Goal: Task Accomplishment & Management: Manage account settings

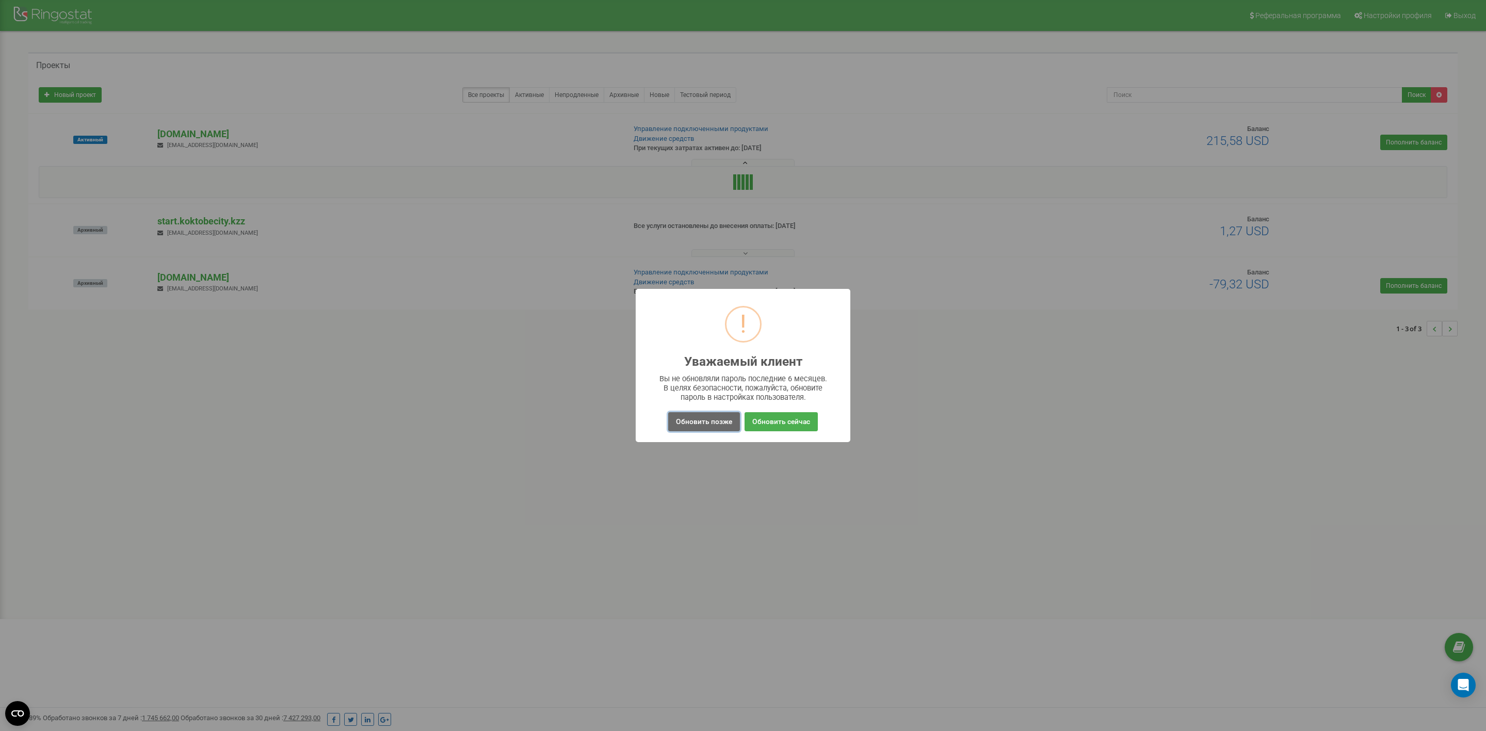
click at [687, 415] on button "Обновить позже" at bounding box center [704, 421] width 72 height 19
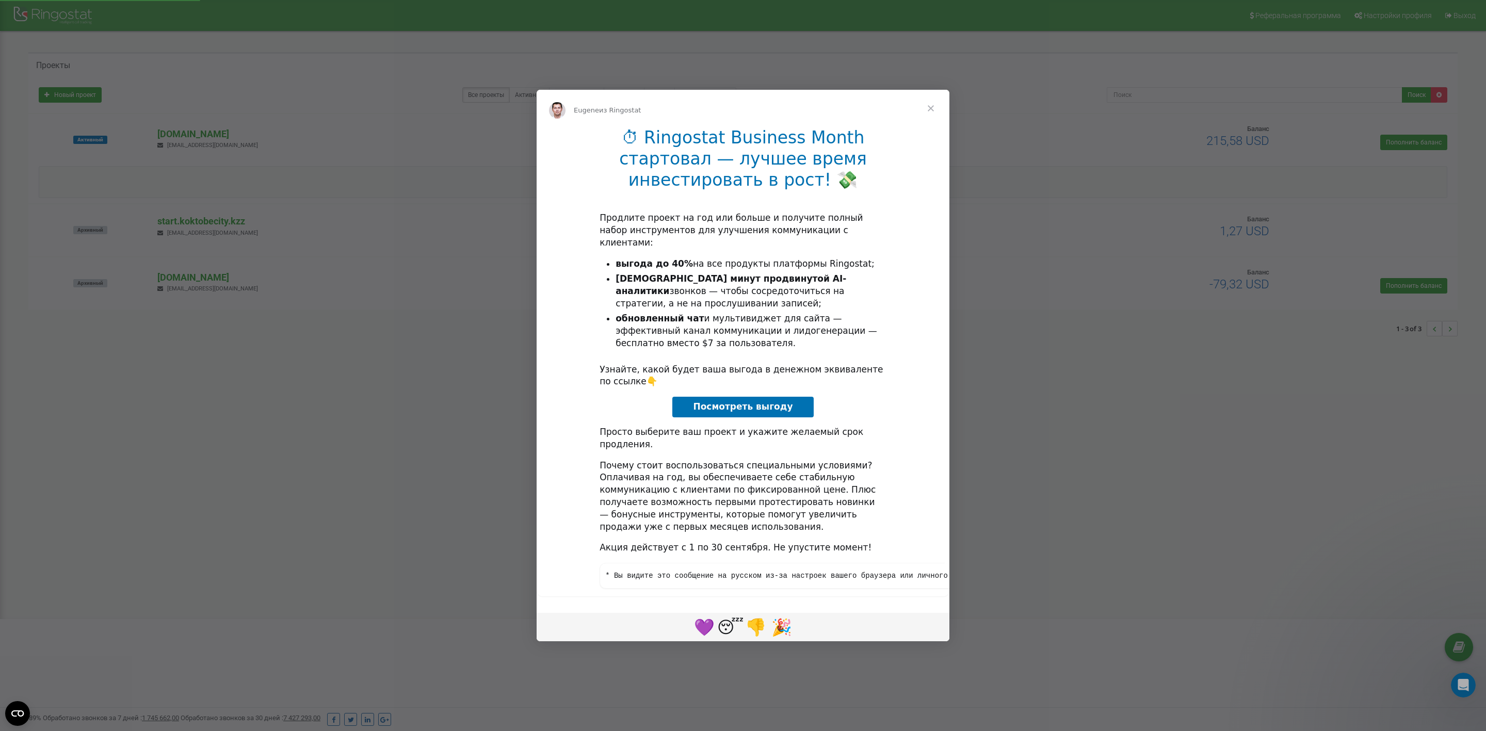
click at [932, 124] on span "Закрыть" at bounding box center [930, 108] width 37 height 37
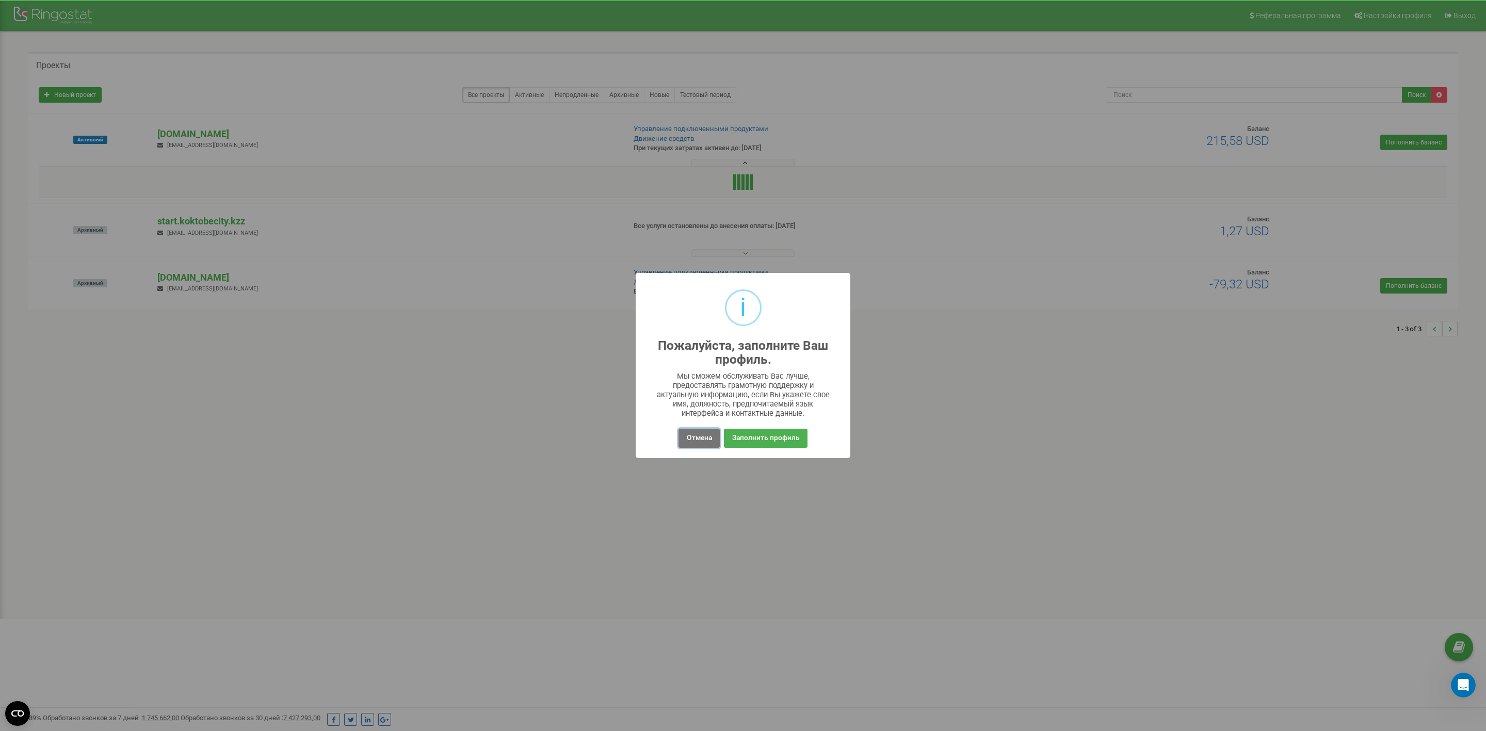
drag, startPoint x: 703, startPoint y: 435, endPoint x: 774, endPoint y: 235, distance: 211.9
click at [701, 432] on button "Отмена" at bounding box center [698, 438] width 41 height 19
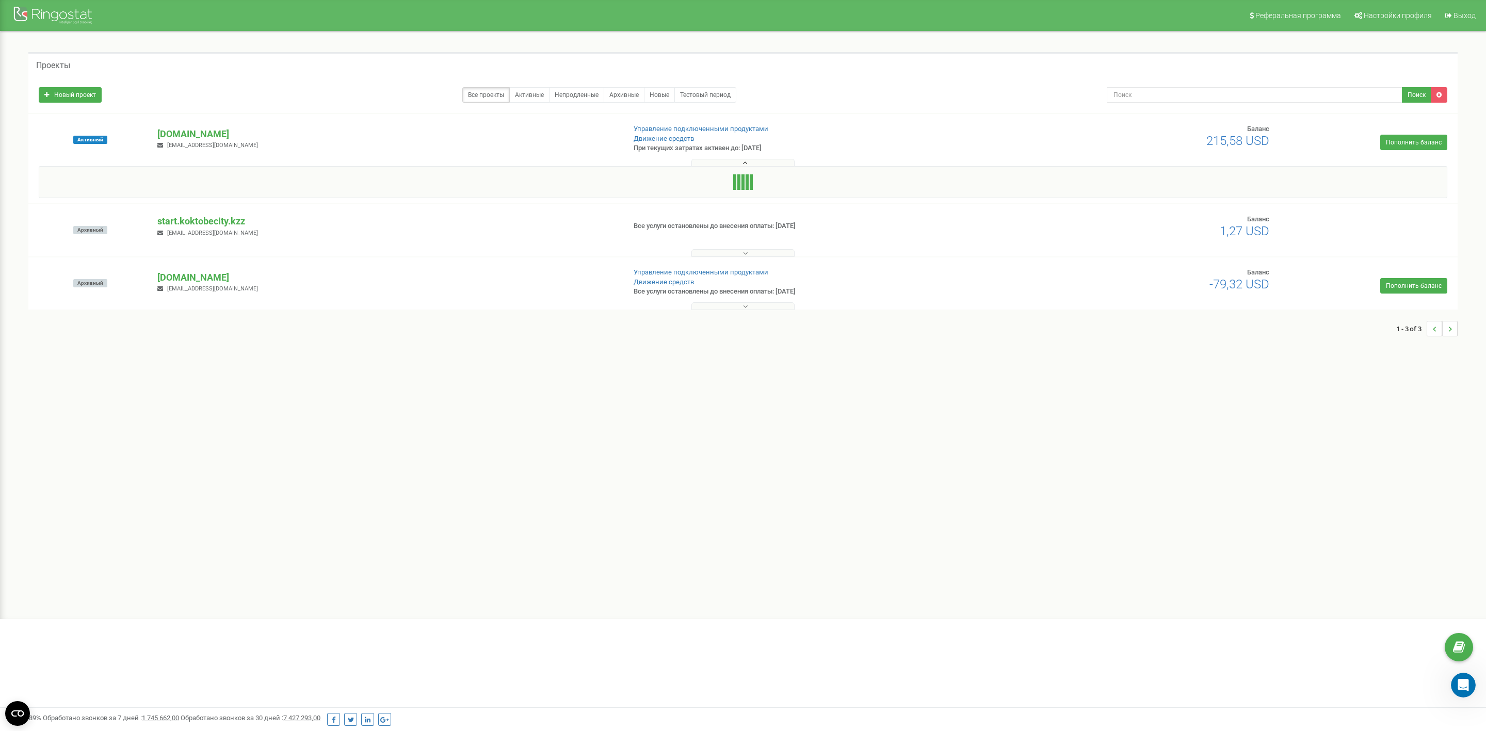
click at [769, 186] on div at bounding box center [743, 182] width 1408 height 32
click at [769, 158] on div at bounding box center [743, 160] width 1424 height 10
click at [768, 161] on div at bounding box center [743, 160] width 1424 height 10
click at [768, 162] on button at bounding box center [742, 163] width 103 height 8
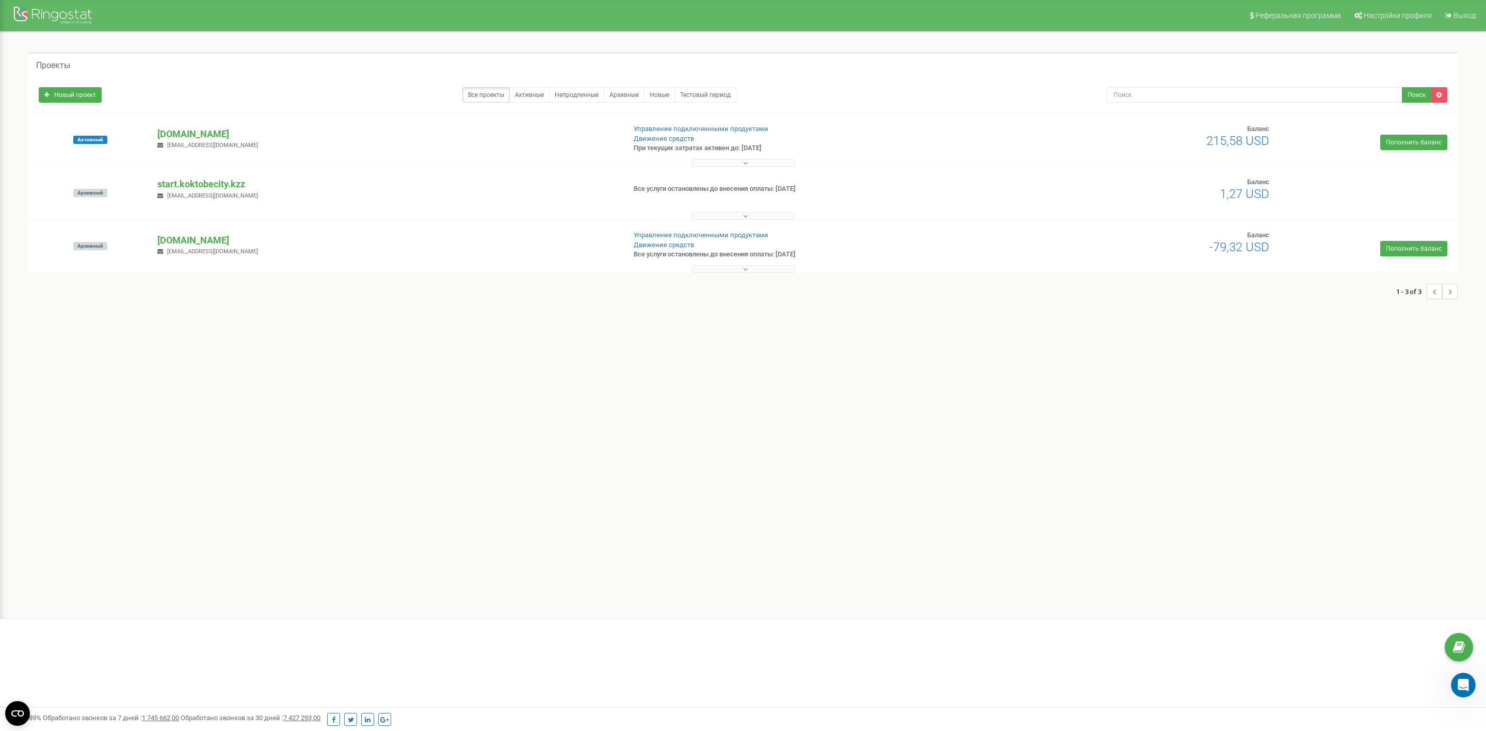
click at [769, 162] on button at bounding box center [742, 163] width 103 height 8
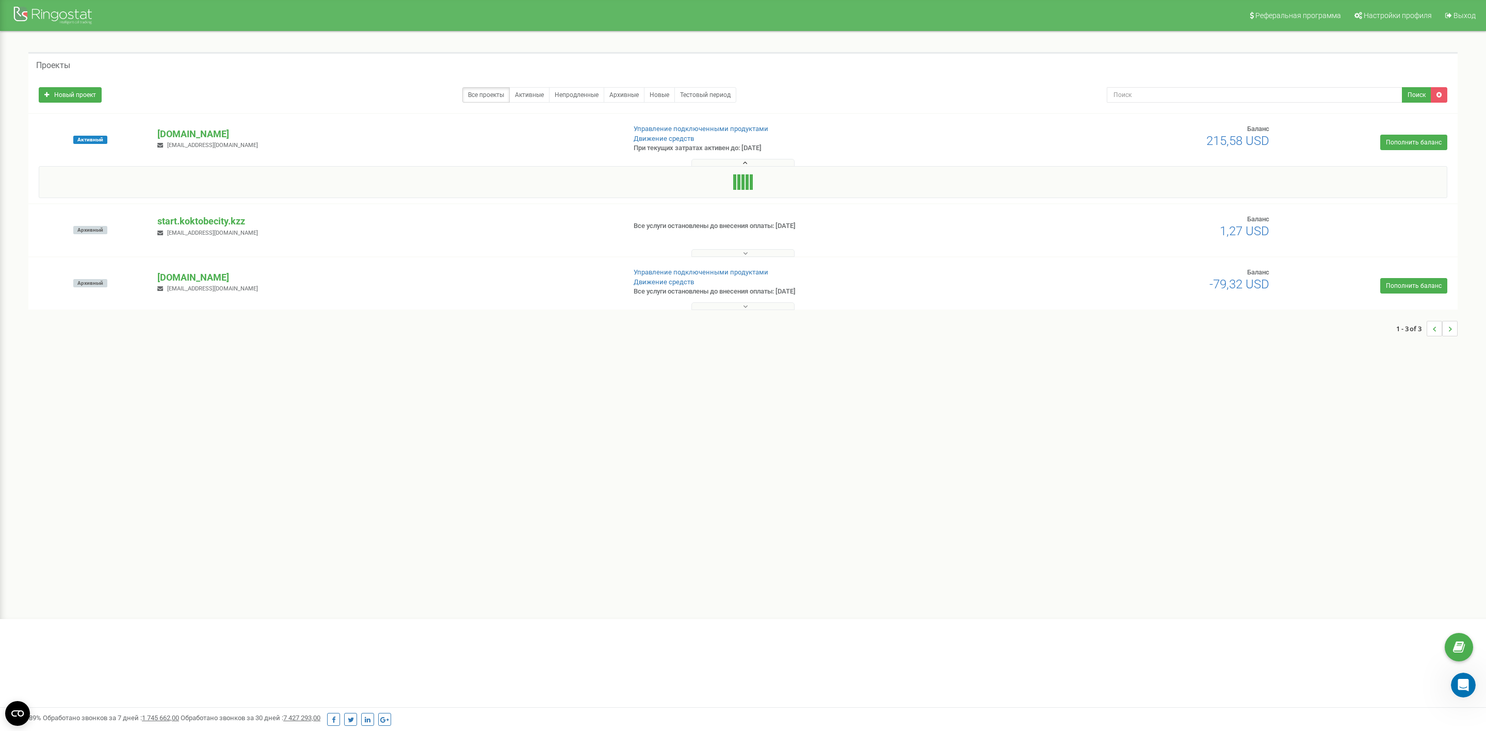
click at [753, 448] on div "Реферальная программа Настройки профиля Выход Проекты Новый проект Все проекты …" at bounding box center [743, 309] width 1486 height 619
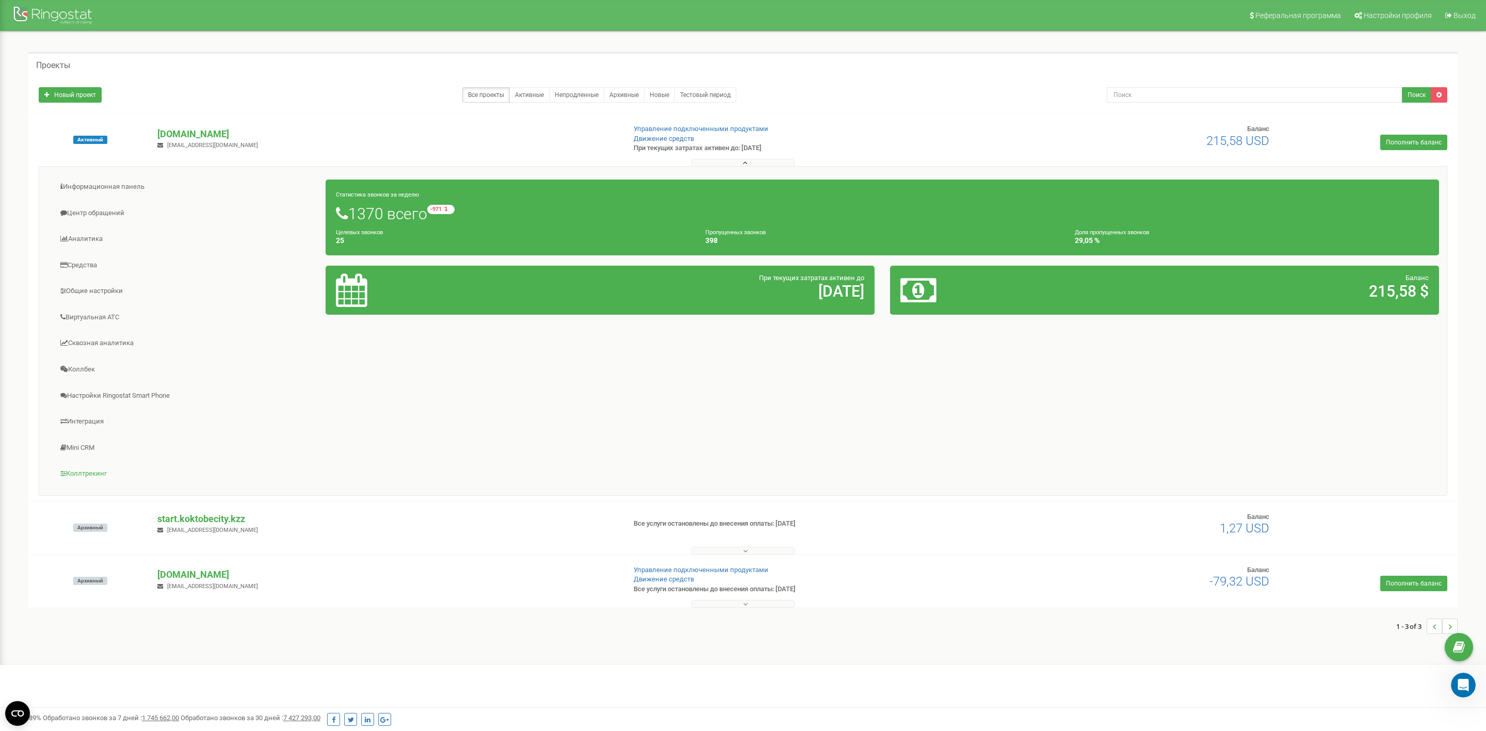
click at [82, 475] on link "Коллтрекинг" at bounding box center [186, 473] width 279 height 25
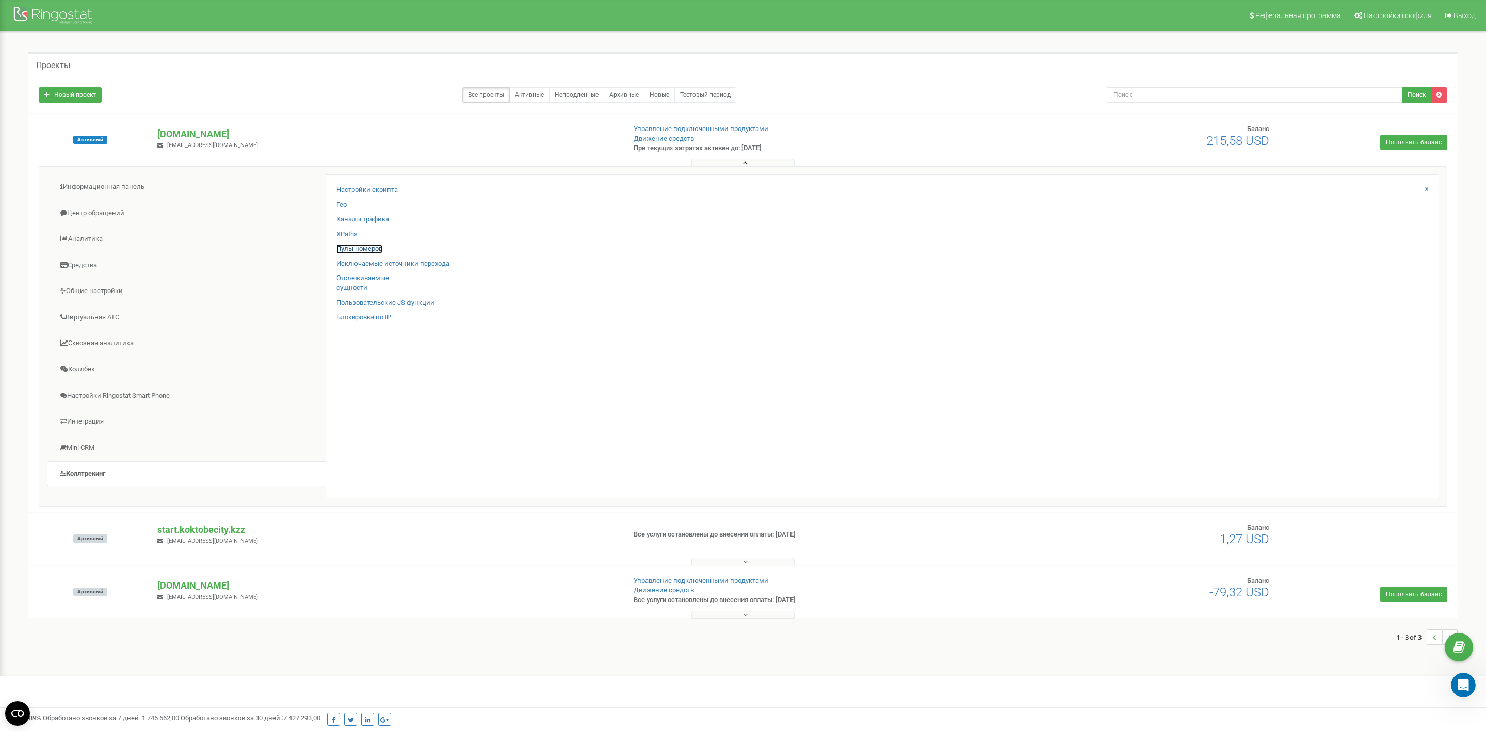
click at [368, 248] on link "Пулы номеров" at bounding box center [359, 249] width 46 height 10
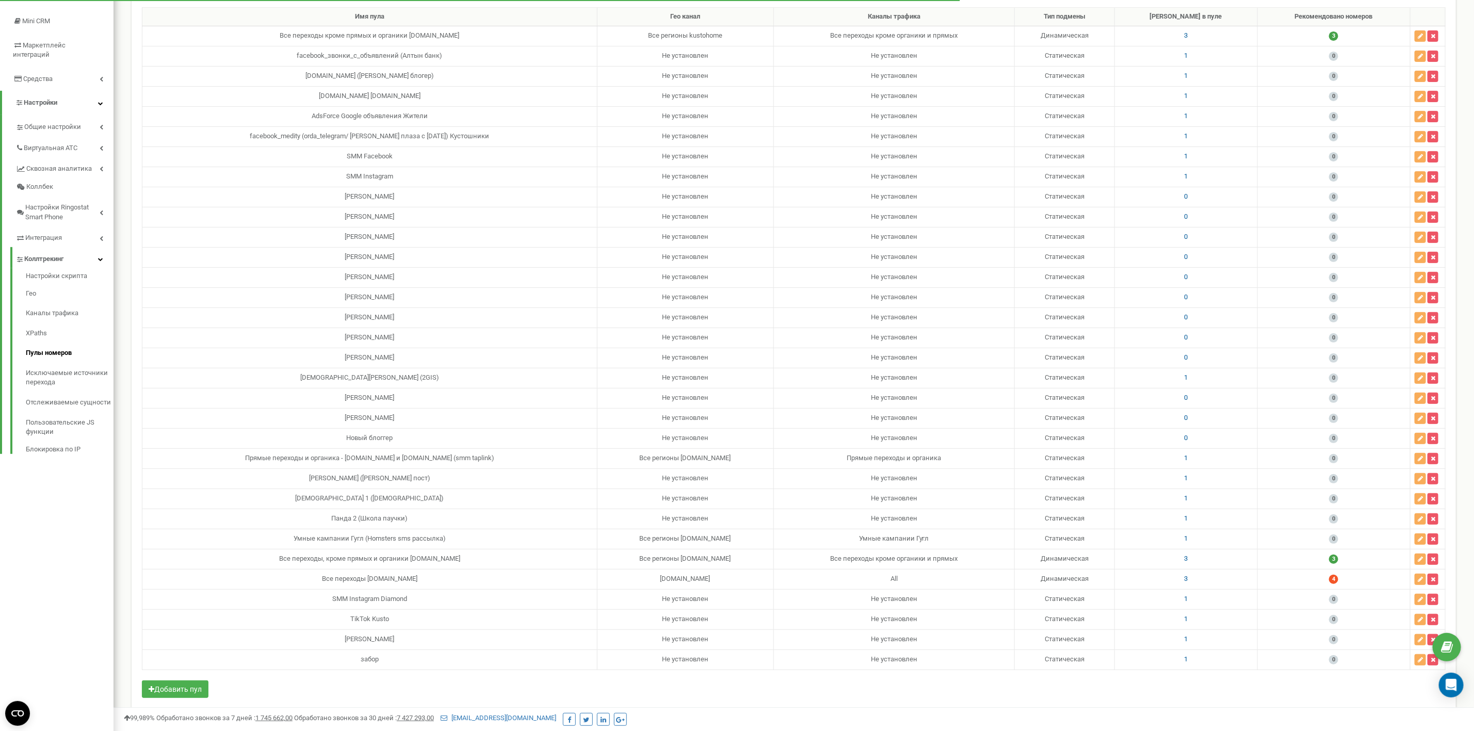
scroll to position [189, 0]
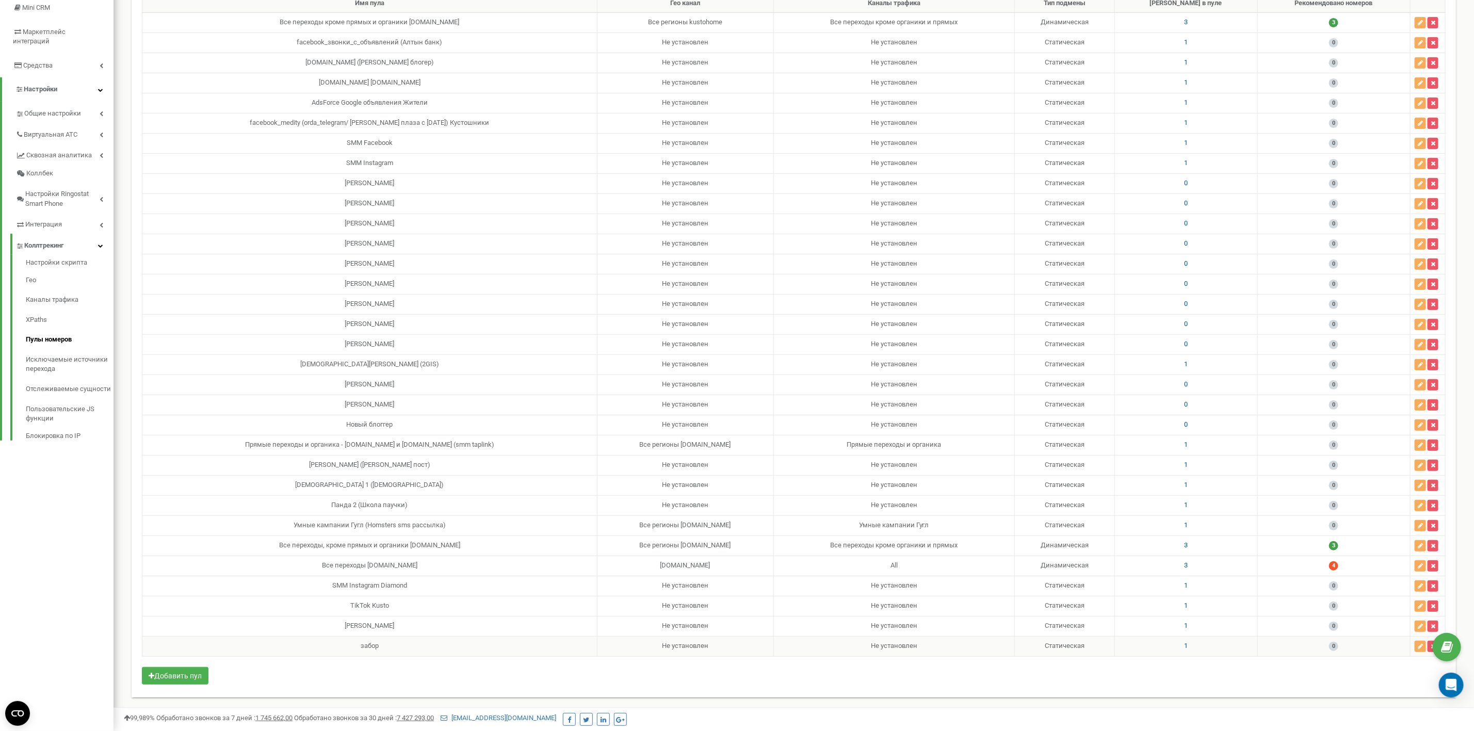
click at [1187, 644] on span "1" at bounding box center [1186, 646] width 4 height 8
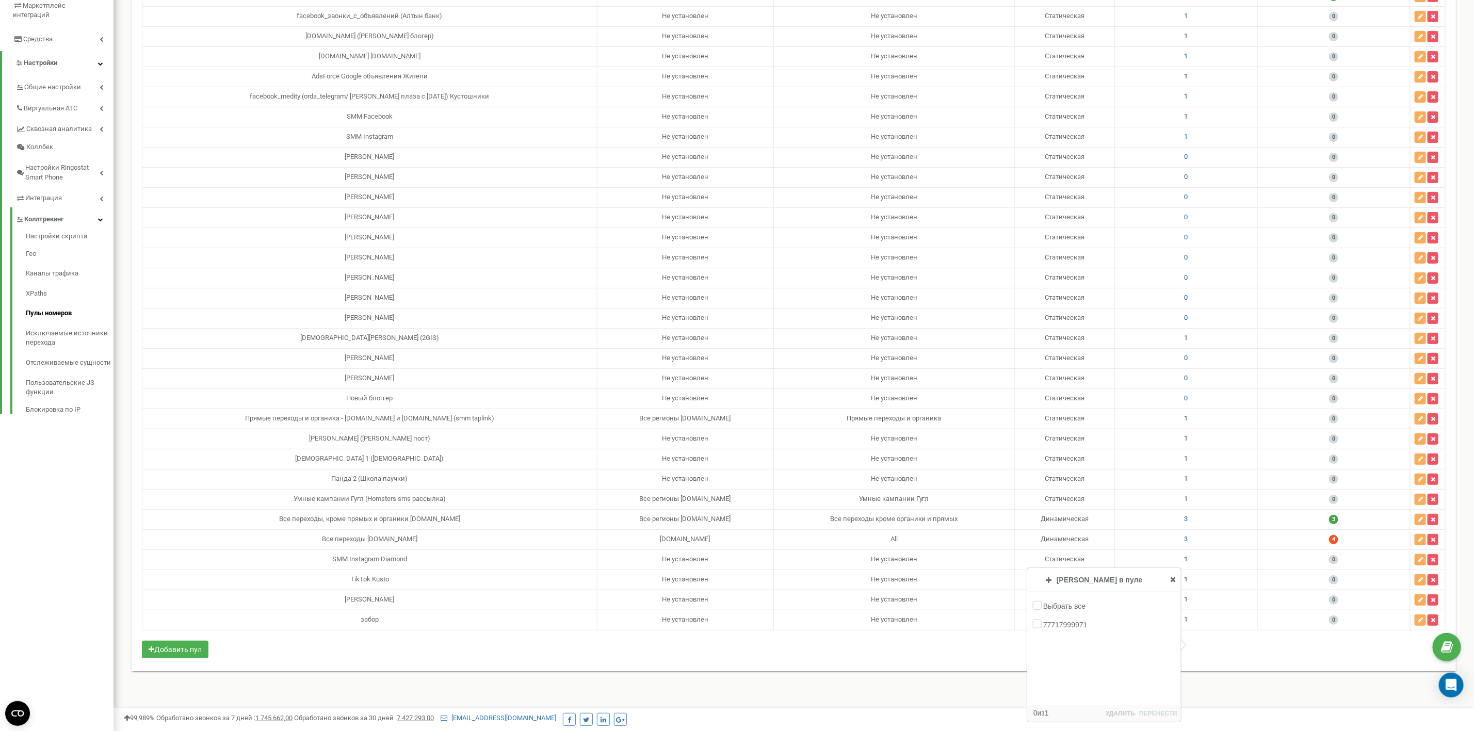
click at [1219, 661] on div "Имя пула Гео канал Каналы трафика Тип подмены Номеров в пуле Рекомендовано номе…" at bounding box center [794, 314] width 1304 height 693
click at [1187, 502] on span "1" at bounding box center [1186, 499] width 4 height 8
click at [1175, 453] on div "Номеров в пуле Добавление номеров Пулы номеров Выбрать все 77008368856 77008369…" at bounding box center [1104, 478] width 153 height 69
click at [418, 484] on div "Панда 2 (Школа паучки)" at bounding box center [369, 479] width 446 height 10
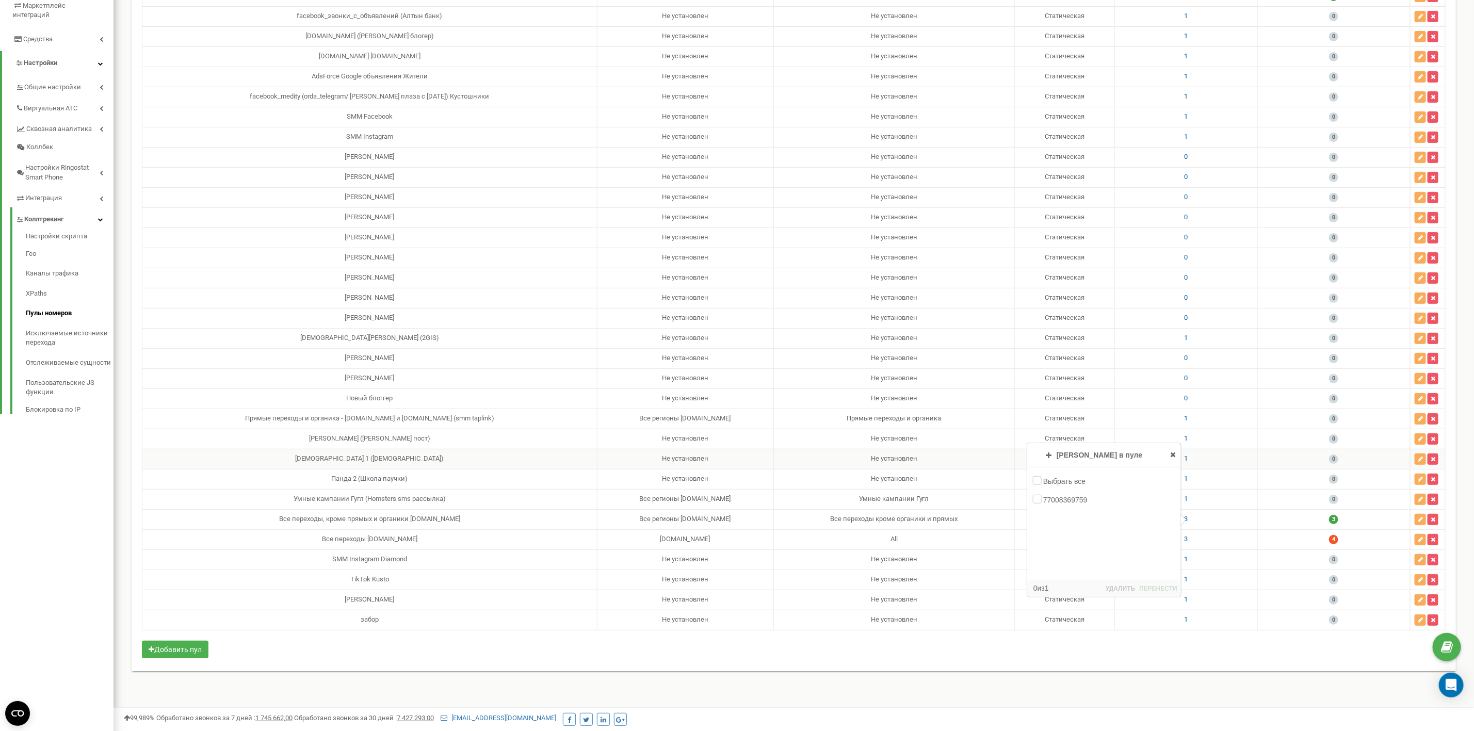
click at [444, 464] on div "[DEMOGRAPHIC_DATA] 1 ([DEMOGRAPHIC_DATA])" at bounding box center [369, 459] width 446 height 10
click at [511, 448] on td "[PERSON_NAME] ([PERSON_NAME] пост)" at bounding box center [369, 439] width 455 height 20
click at [1173, 452] on icon at bounding box center [1173, 454] width 6 height 7
click at [1187, 341] on span "1" at bounding box center [1186, 338] width 4 height 8
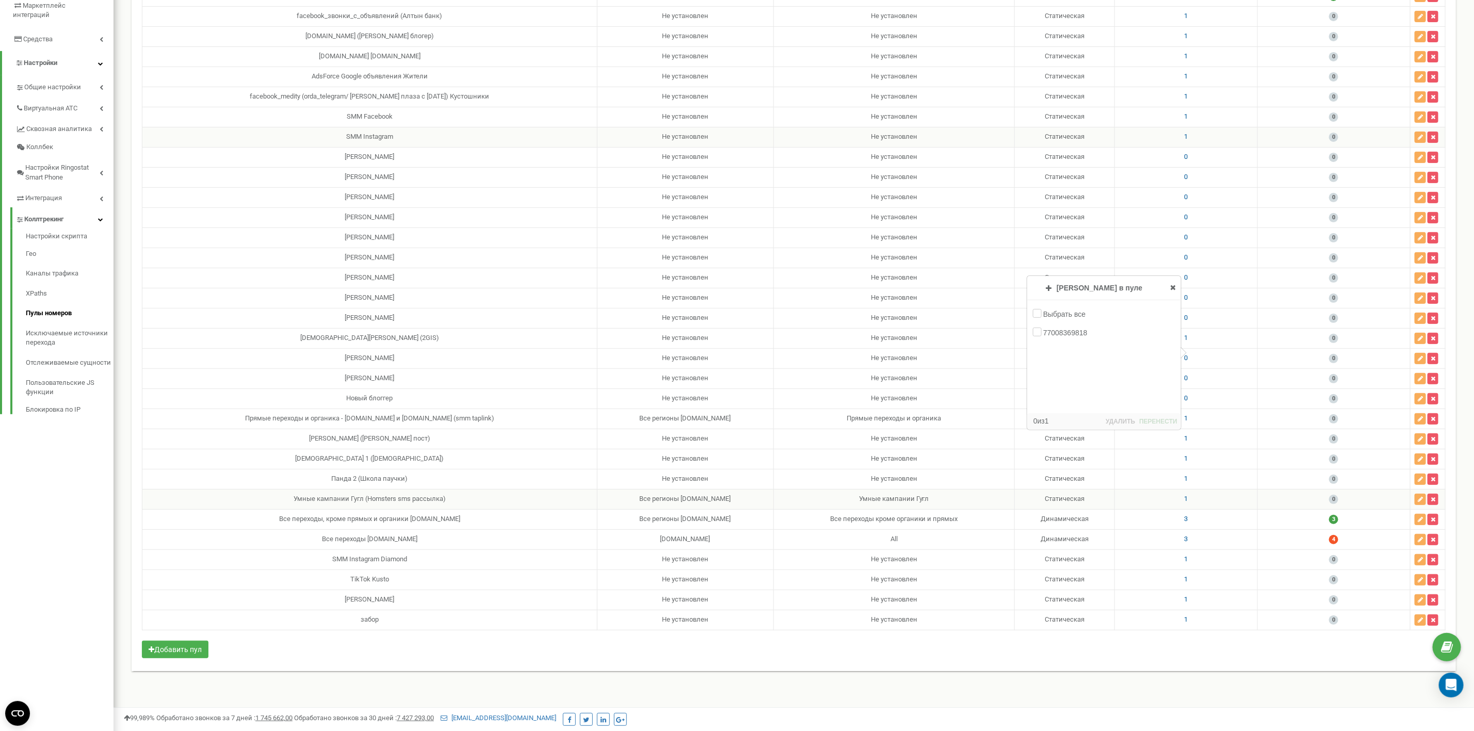
click at [457, 147] on td "SMM Instagram" at bounding box center [369, 137] width 455 height 20
click at [1187, 140] on span "1" at bounding box center [1186, 137] width 4 height 8
click at [974, 268] on td "Не установлен" at bounding box center [893, 258] width 241 height 20
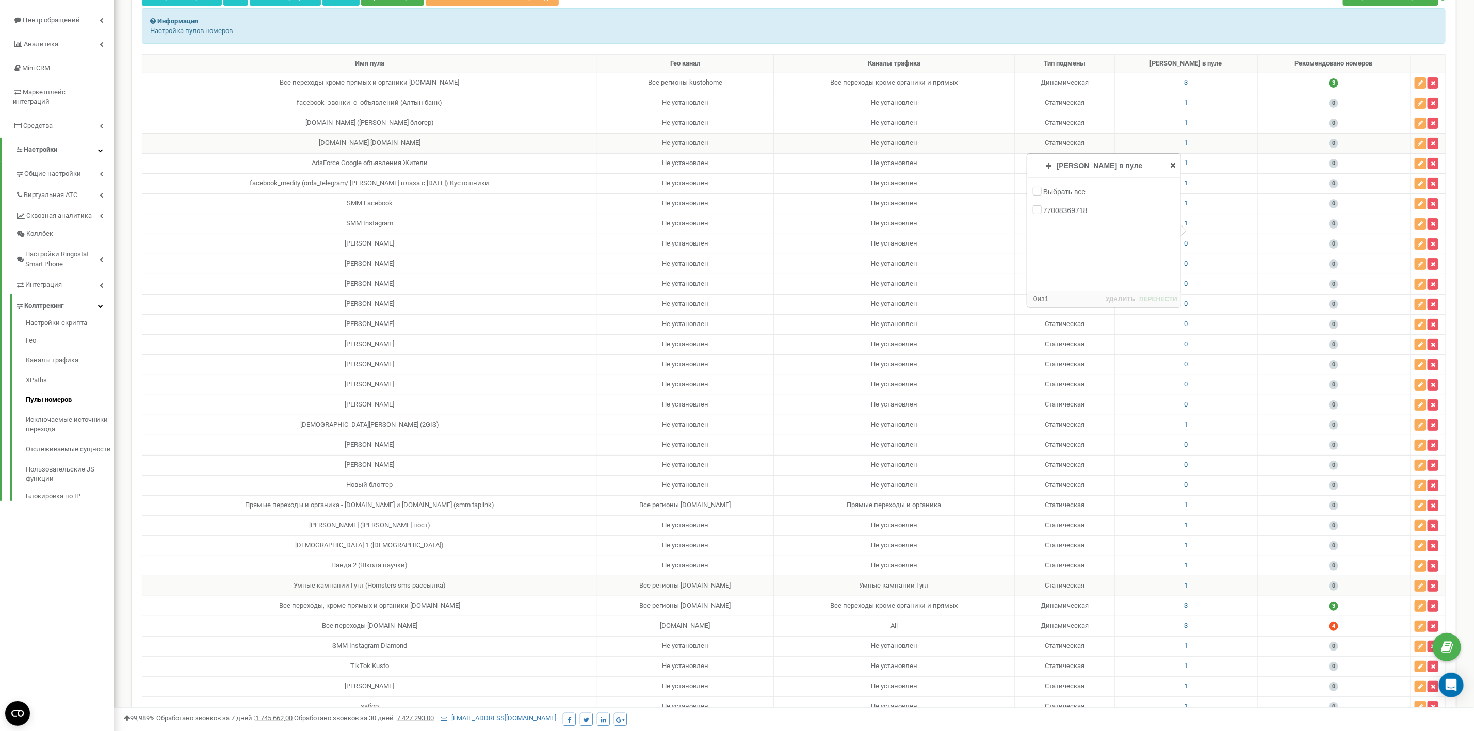
scroll to position [0, 0]
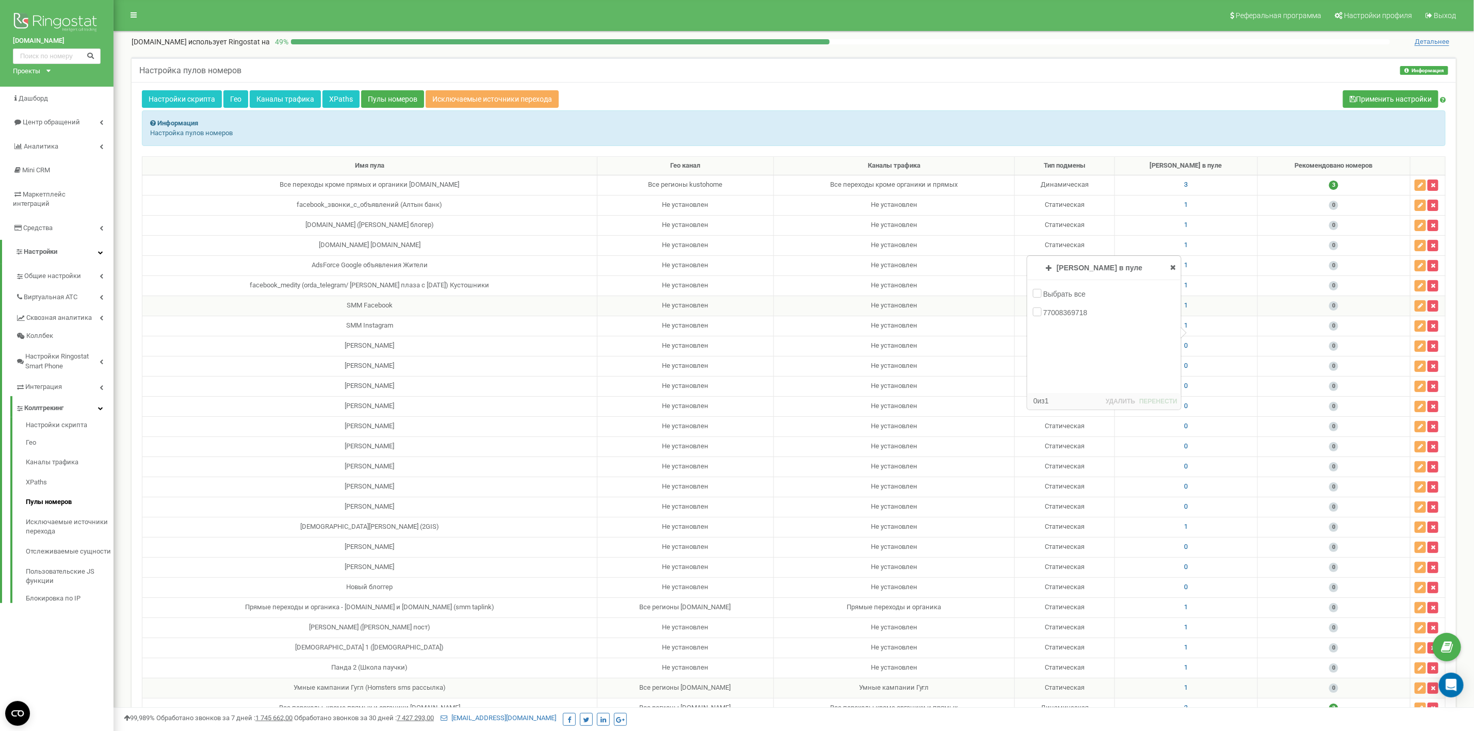
click at [1204, 316] on td "1" at bounding box center [1185, 306] width 143 height 20
click at [541, 285] on td "facebook_medity (orda_telegram/ [PERSON_NAME] плаза с [DATE]) Кустошники" at bounding box center [369, 285] width 455 height 20
click at [1187, 309] on span "1" at bounding box center [1186, 305] width 4 height 8
click at [1187, 289] on span "1" at bounding box center [1186, 285] width 4 height 8
click at [617, 288] on td "Не установлен" at bounding box center [685, 285] width 176 height 20
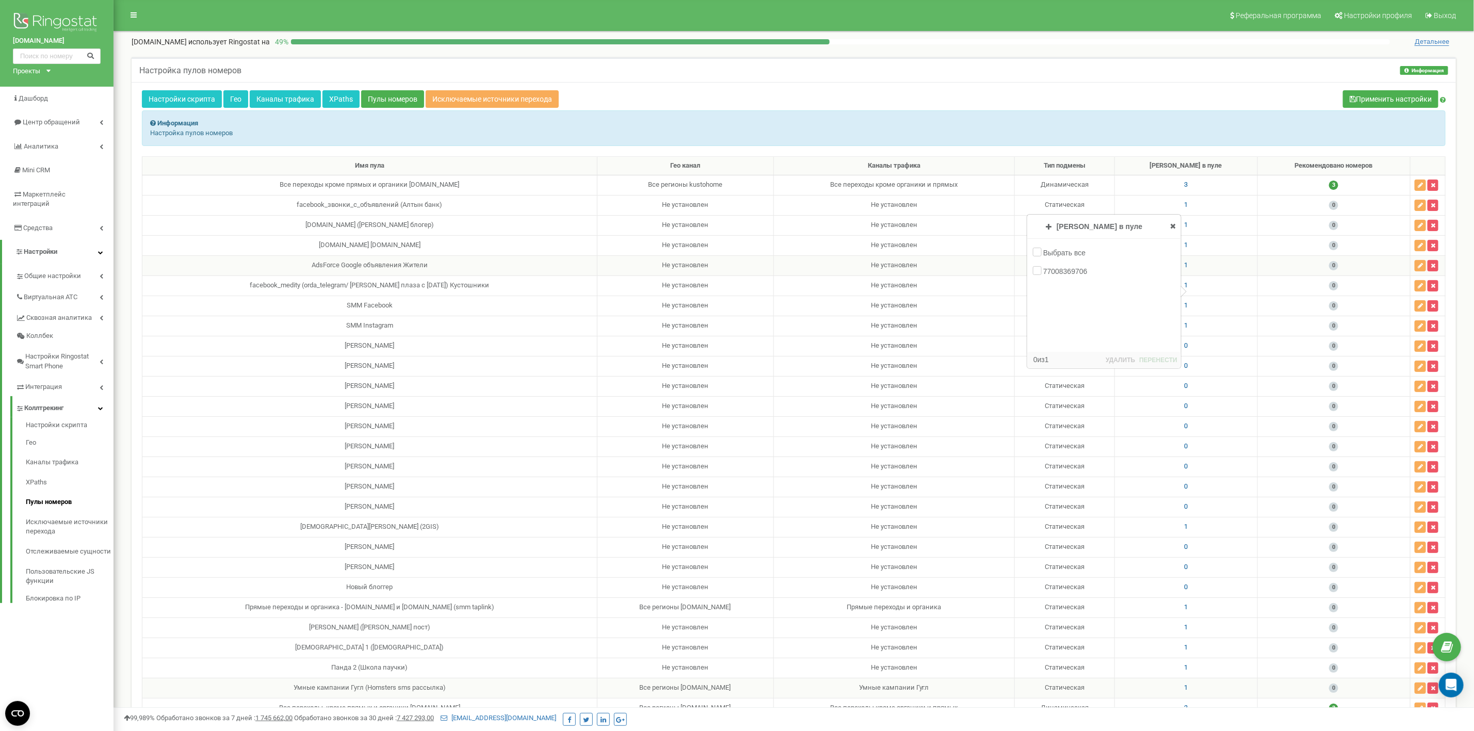
click at [491, 270] on div "AdsForce Google объявления Жители" at bounding box center [369, 265] width 446 height 10
click at [1029, 268] on div "77008369706" at bounding box center [1104, 271] width 153 height 16
click at [992, 265] on td "Не установлен" at bounding box center [893, 265] width 241 height 20
drag, startPoint x: 1274, startPoint y: 272, endPoint x: 1196, endPoint y: 273, distance: 77.4
click at [1268, 273] on td "0" at bounding box center [1333, 265] width 153 height 20
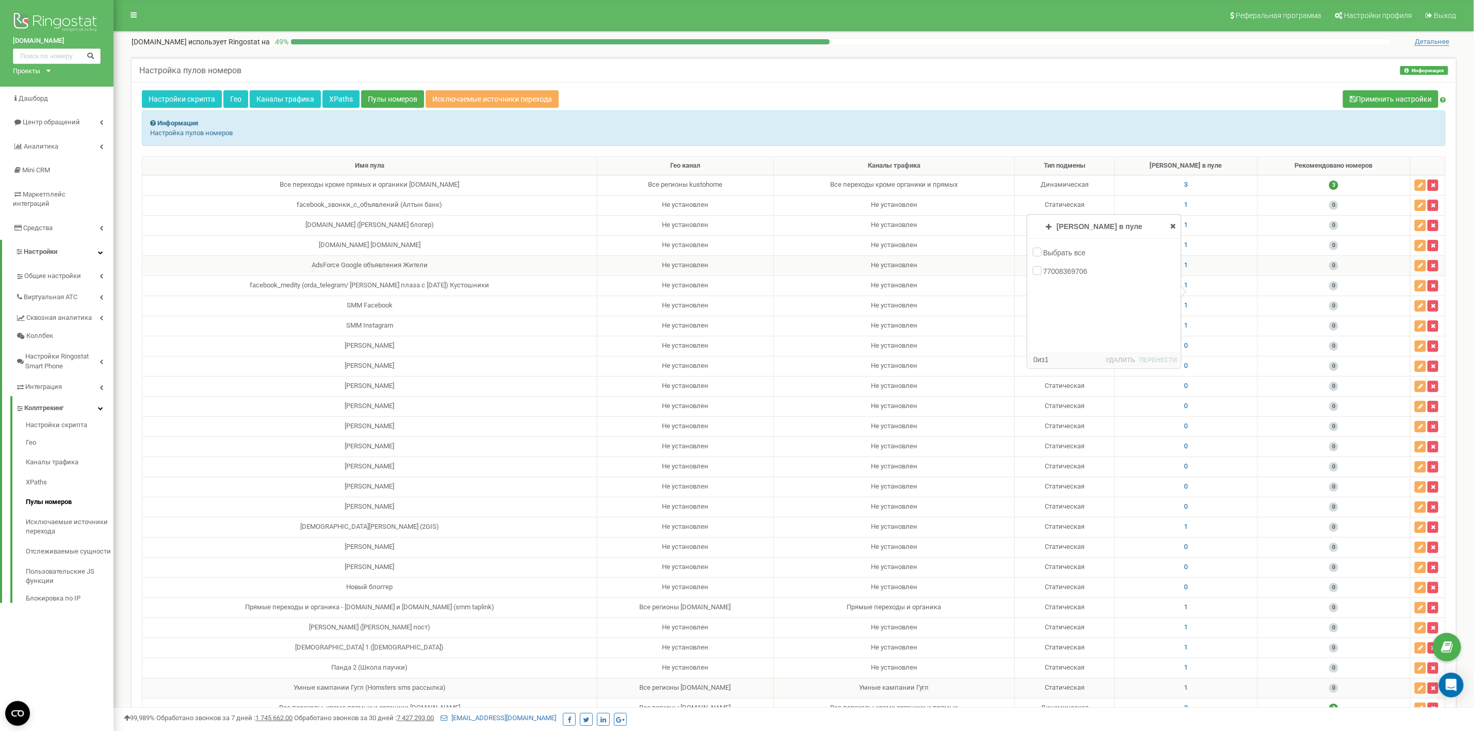
click at [1187, 269] on span "1" at bounding box center [1186, 265] width 4 height 8
click at [1200, 132] on p "Настройка пулов номеров" at bounding box center [793, 133] width 1287 height 10
click at [400, 270] on div "AdsForce Google объявления Жители" at bounding box center [369, 265] width 446 height 10
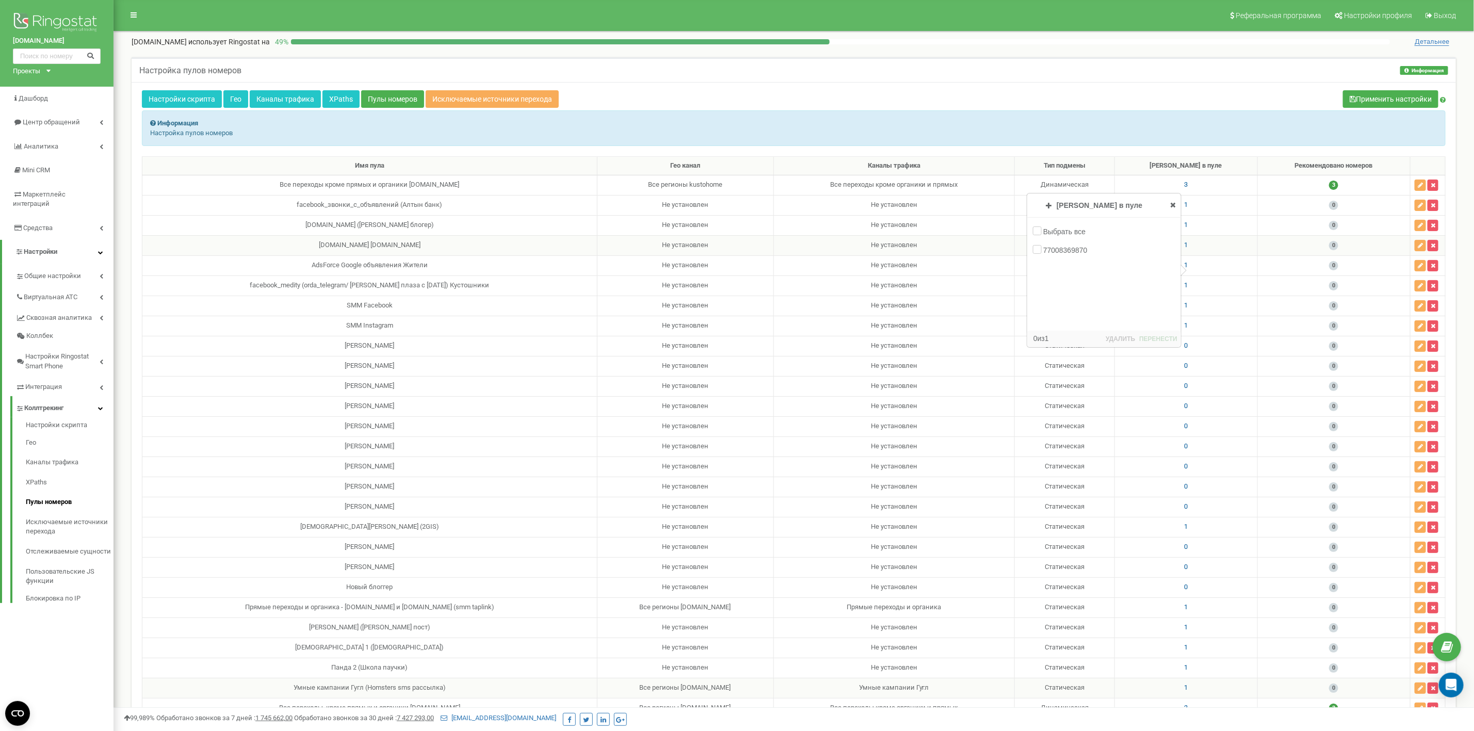
click at [468, 247] on div "[DOMAIN_NAME] [DOMAIN_NAME]" at bounding box center [369, 245] width 446 height 10
click at [433, 260] on td "AdsForce Google объявления Жители" at bounding box center [369, 265] width 455 height 20
click at [437, 250] on div "[DOMAIN_NAME] [DOMAIN_NAME]" at bounding box center [369, 245] width 446 height 10
click at [387, 250] on div "[DOMAIN_NAME] [DOMAIN_NAME]" at bounding box center [369, 245] width 446 height 10
click at [426, 269] on div "AdsForce Google объявления Жители" at bounding box center [369, 265] width 446 height 10
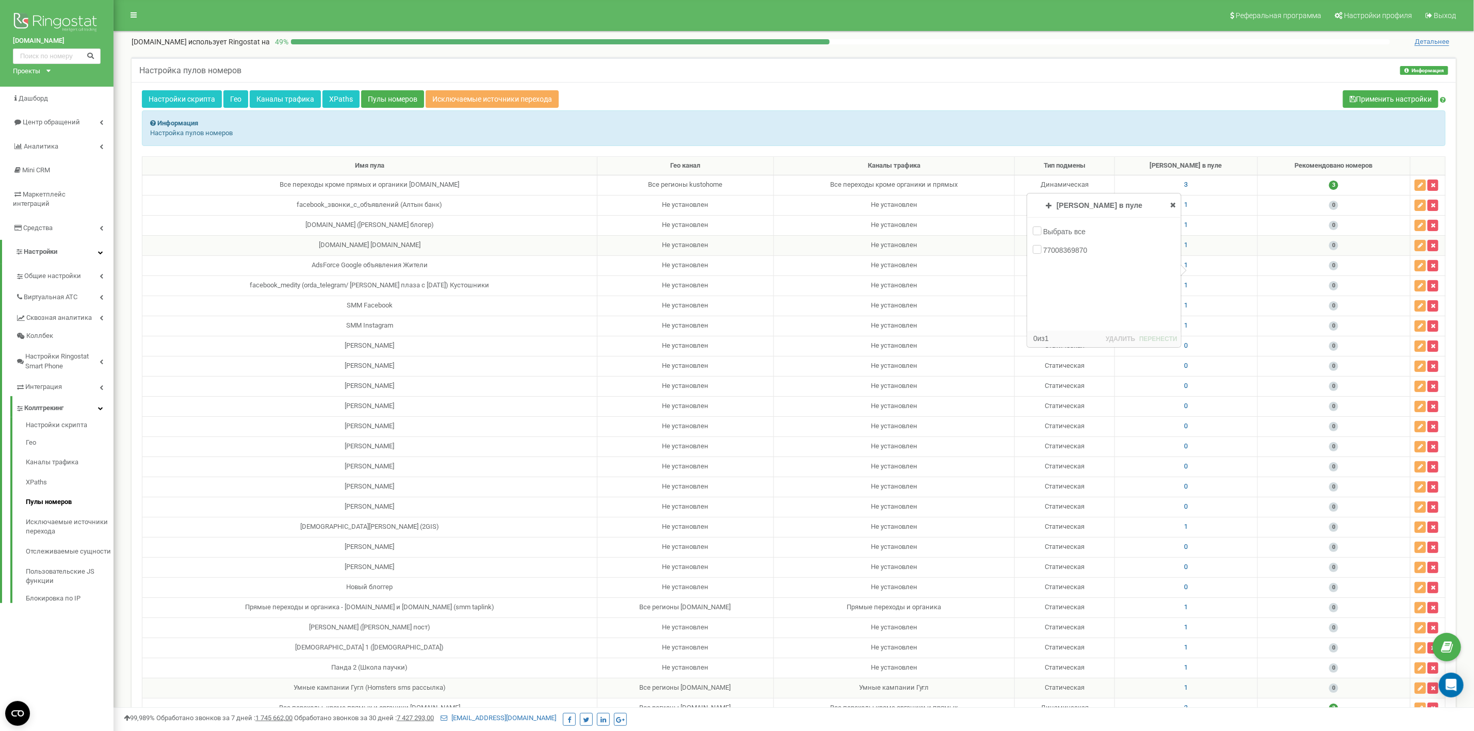
click at [432, 250] on div "[DOMAIN_NAME] [DOMAIN_NAME]" at bounding box center [369, 245] width 446 height 10
click at [1187, 246] on span "1" at bounding box center [1186, 245] width 4 height 8
click at [557, 227] on div "[DOMAIN_NAME] ([PERSON_NAME] блогер)" at bounding box center [369, 225] width 446 height 10
click at [572, 195] on td "Все переходы кроме прямых и органики [DOMAIN_NAME]" at bounding box center [369, 185] width 455 height 20
click at [564, 205] on div "facebook_звонки_с_объявлений (Алтын банк)" at bounding box center [369, 205] width 446 height 10
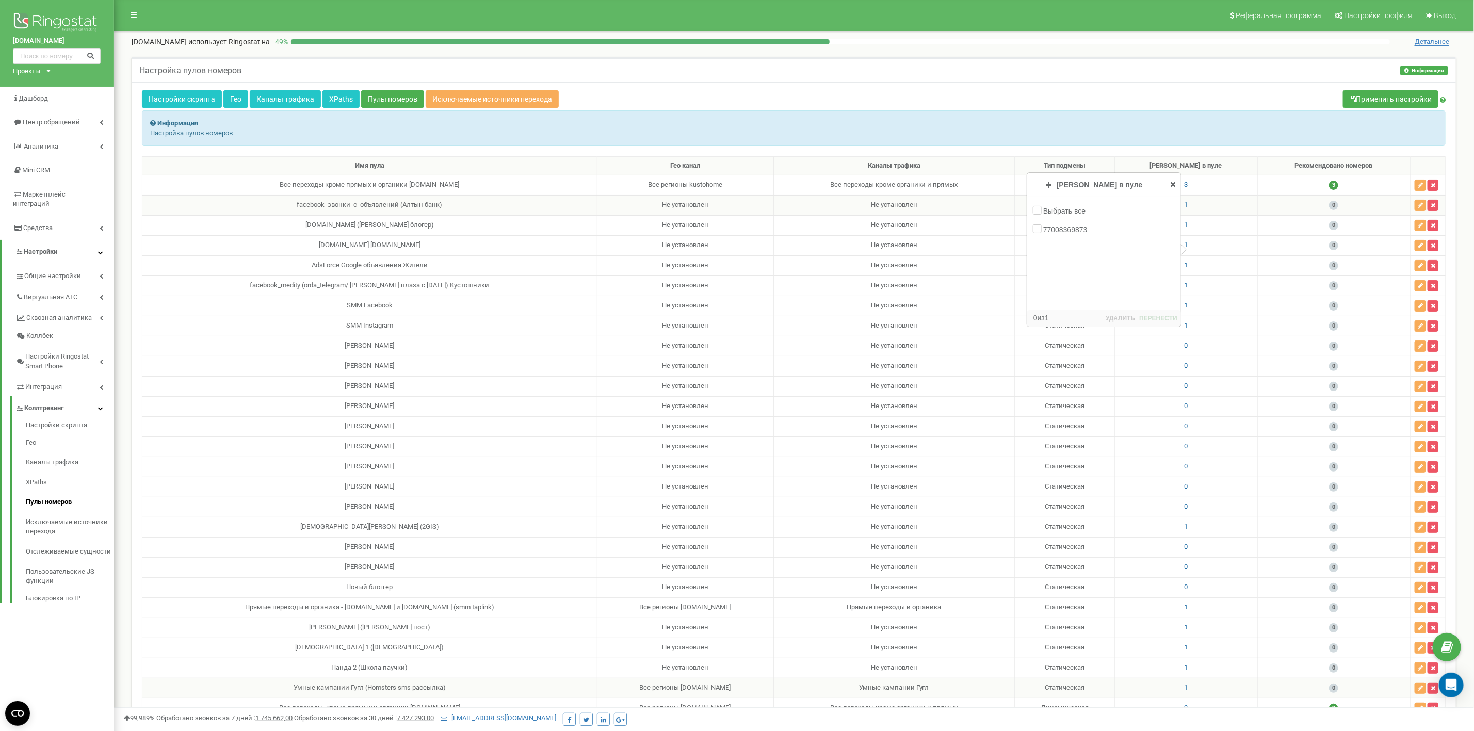
click at [457, 210] on div "facebook_звонки_с_объявлений (Алтын банк)" at bounding box center [369, 205] width 446 height 10
click at [946, 202] on td "Не установлен" at bounding box center [893, 205] width 241 height 20
click at [1206, 225] on td "1" at bounding box center [1185, 225] width 143 height 20
click at [1185, 230] on td "1" at bounding box center [1185, 225] width 143 height 20
click at [1187, 206] on span "1" at bounding box center [1186, 205] width 4 height 8
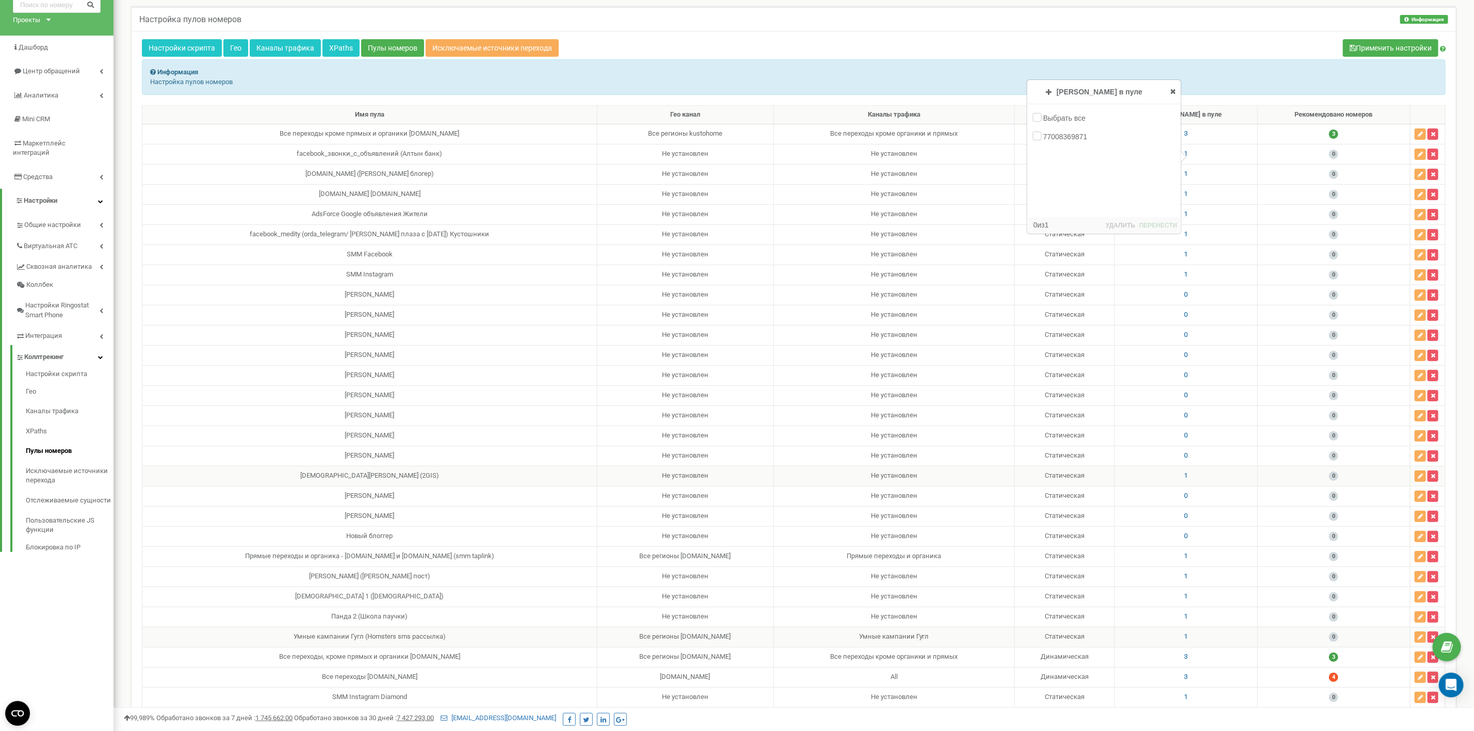
scroll to position [77, 0]
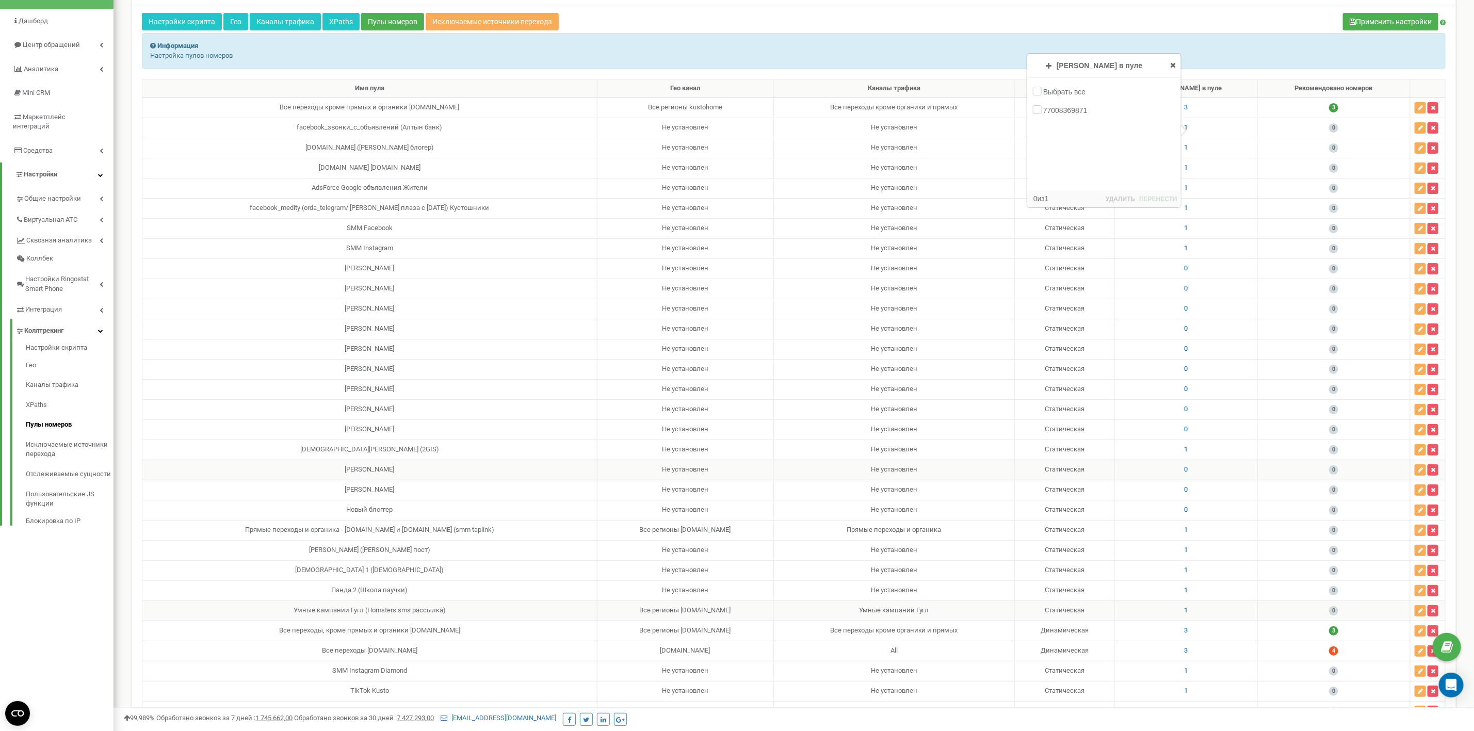
click at [459, 475] on div "[PERSON_NAME]" at bounding box center [369, 470] width 446 height 10
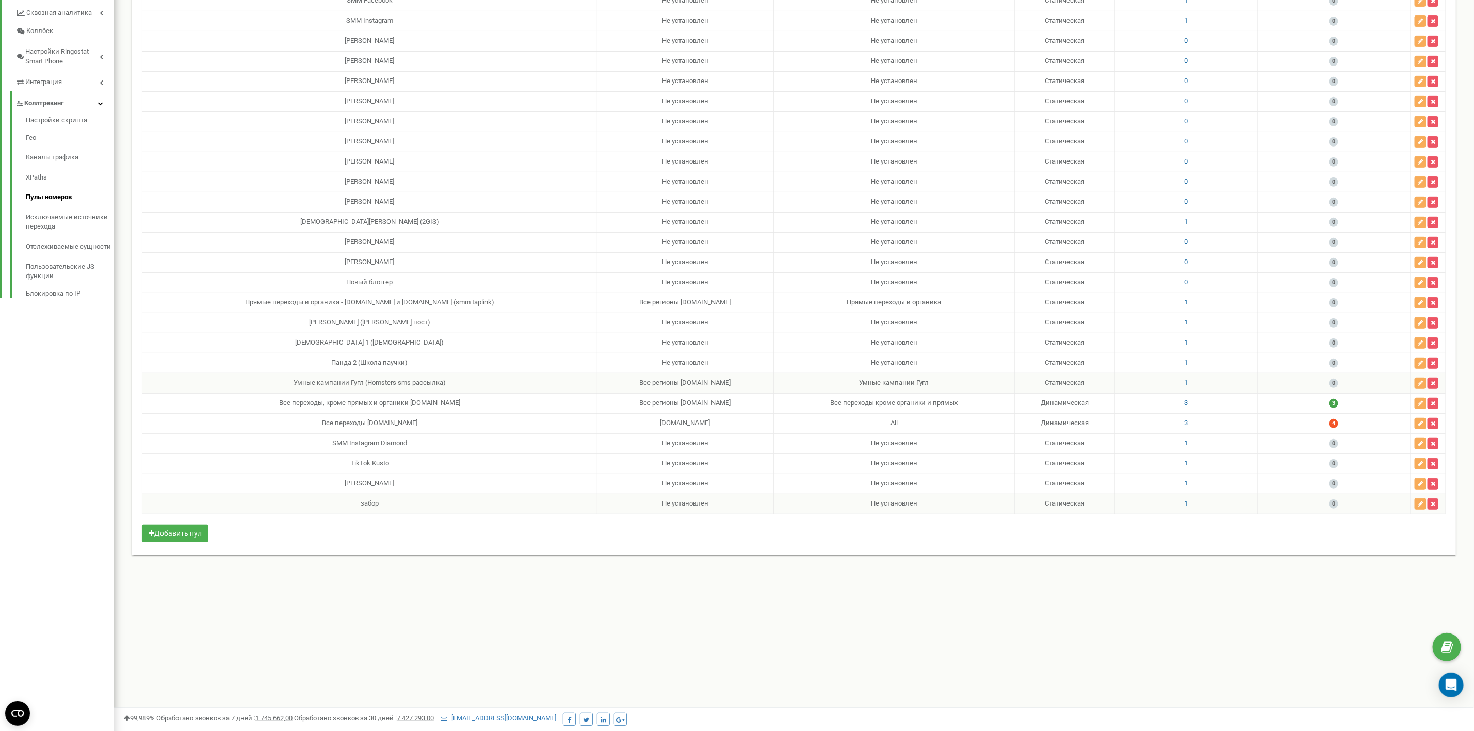
scroll to position [310, 0]
click at [470, 323] on div "[PERSON_NAME] ([PERSON_NAME] пост)" at bounding box center [369, 318] width 446 height 10
click at [1187, 321] on span "1" at bounding box center [1186, 318] width 4 height 8
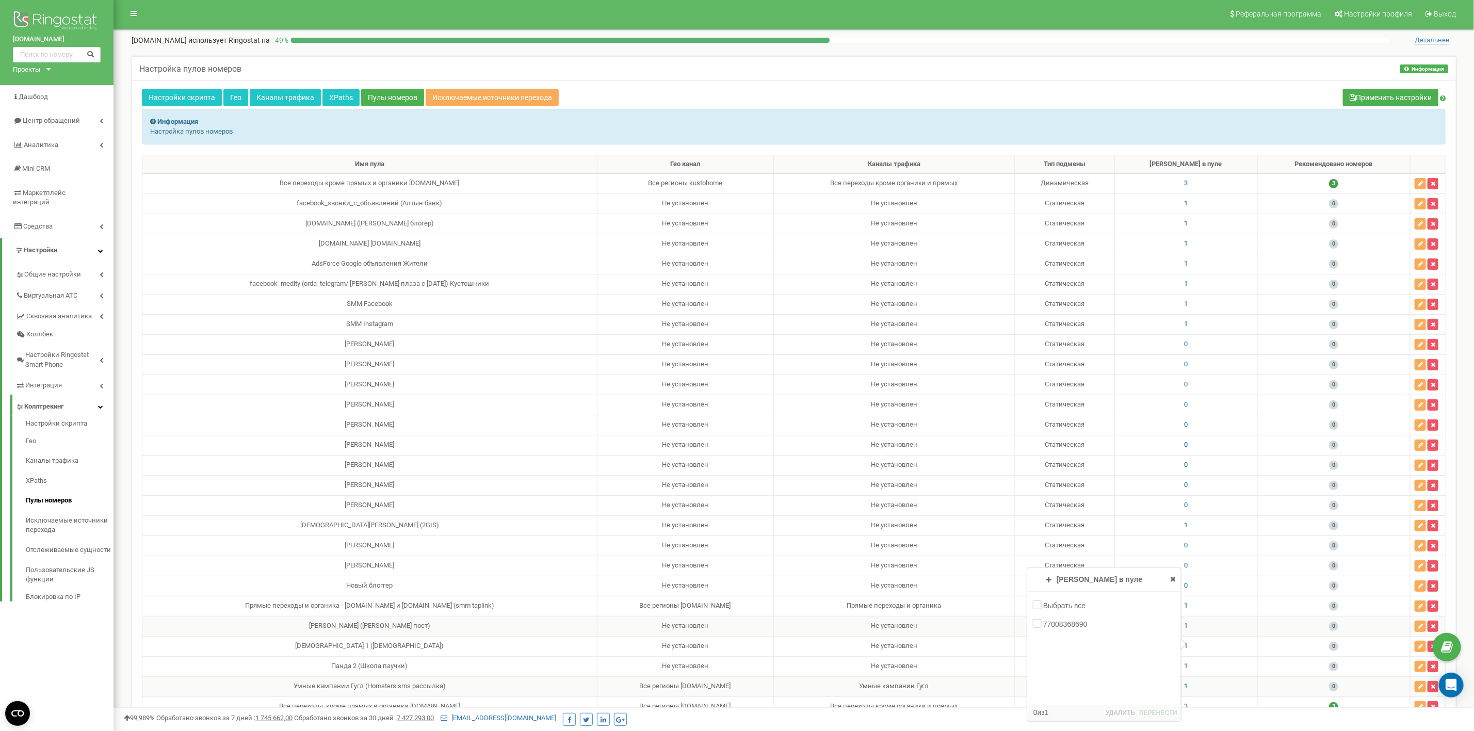
scroll to position [0, 0]
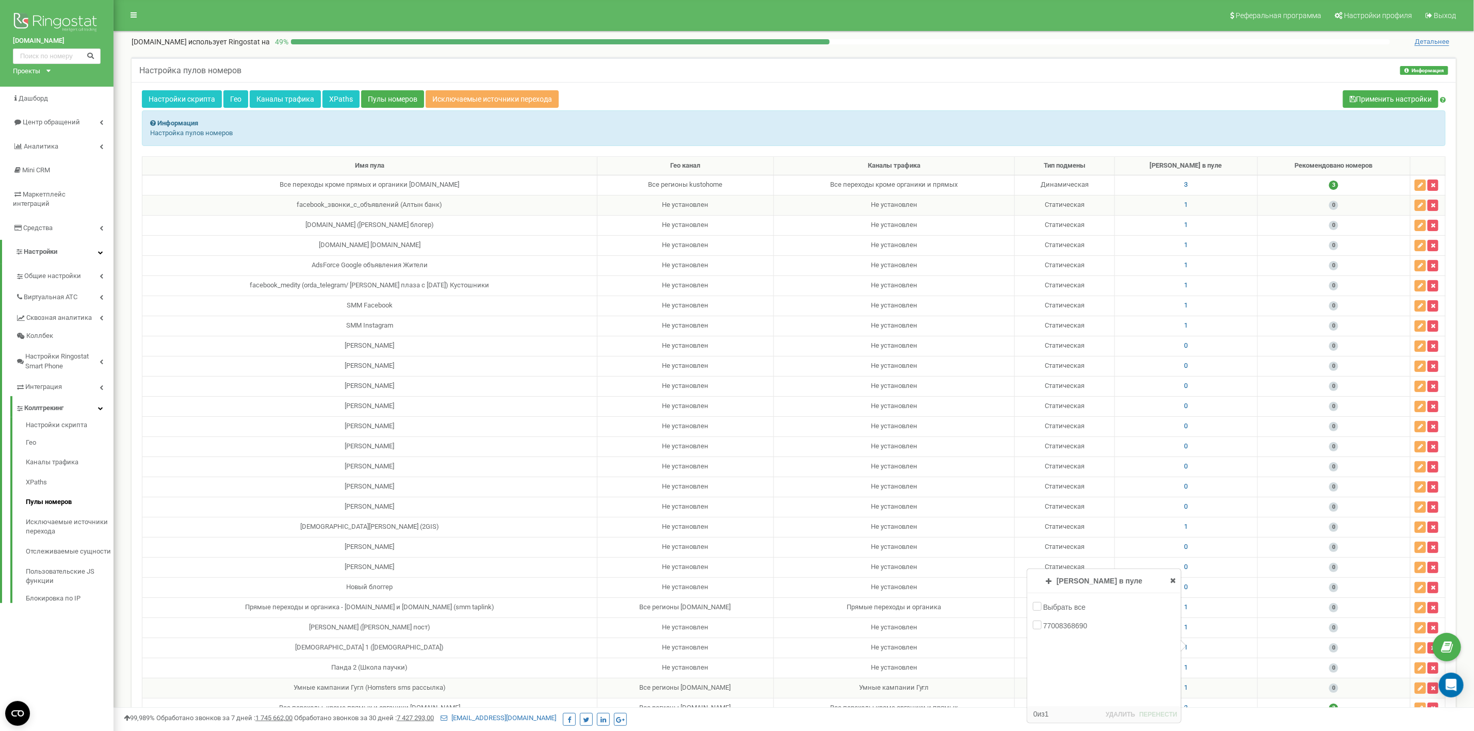
click at [498, 210] on div "facebook_звонки_с_объявлений (Алтын банк)" at bounding box center [369, 205] width 446 height 10
click at [1187, 207] on span "1" at bounding box center [1186, 205] width 4 height 8
click at [1418, 211] on button "button" at bounding box center [1419, 205] width 11 height 11
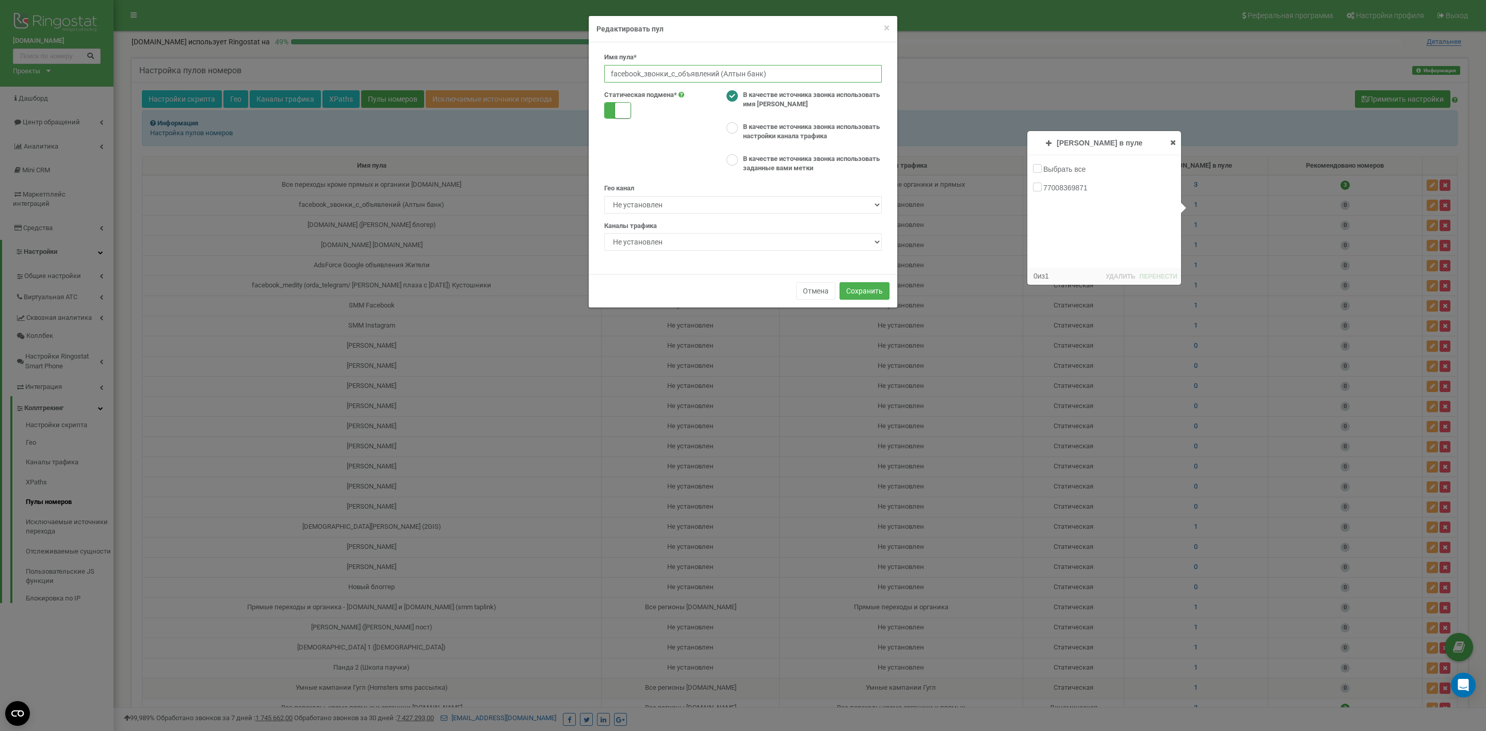
click at [797, 78] on input "facebook_звонки_с_объявлений (Алтын банк)" at bounding box center [743, 74] width 278 height 18
drag, startPoint x: 763, startPoint y: 76, endPoint x: 769, endPoint y: 75, distance: 5.8
click at [763, 75] on input "facebook_звонки_с_объявлений (Алтын банк)" at bounding box center [743, 74] width 278 height 18
type input "facebook_звонки_с_объявлений (Алтын банк/ Коммерция КС)"
click at [867, 290] on button "Сохранить" at bounding box center [864, 291] width 50 height 18
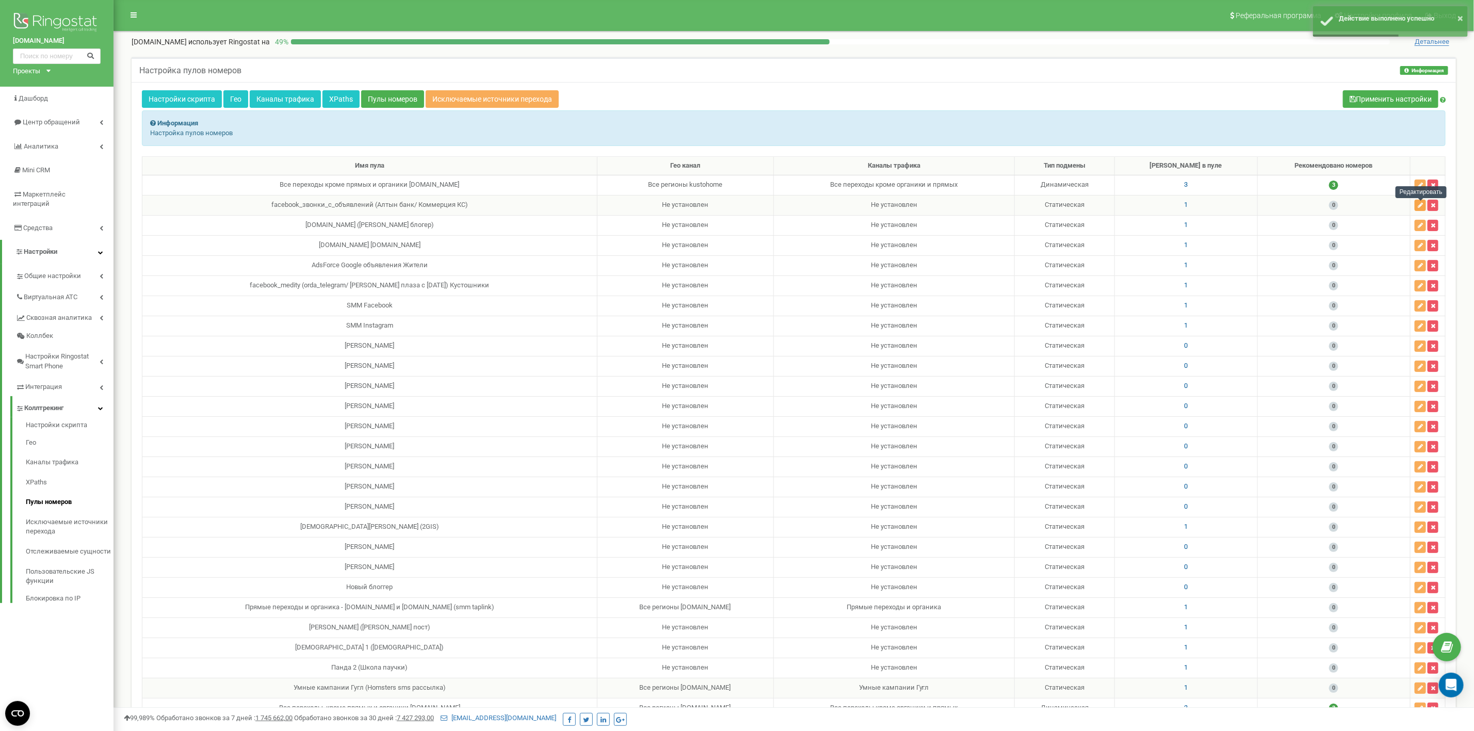
click at [1416, 210] on button "button" at bounding box center [1419, 205] width 11 height 11
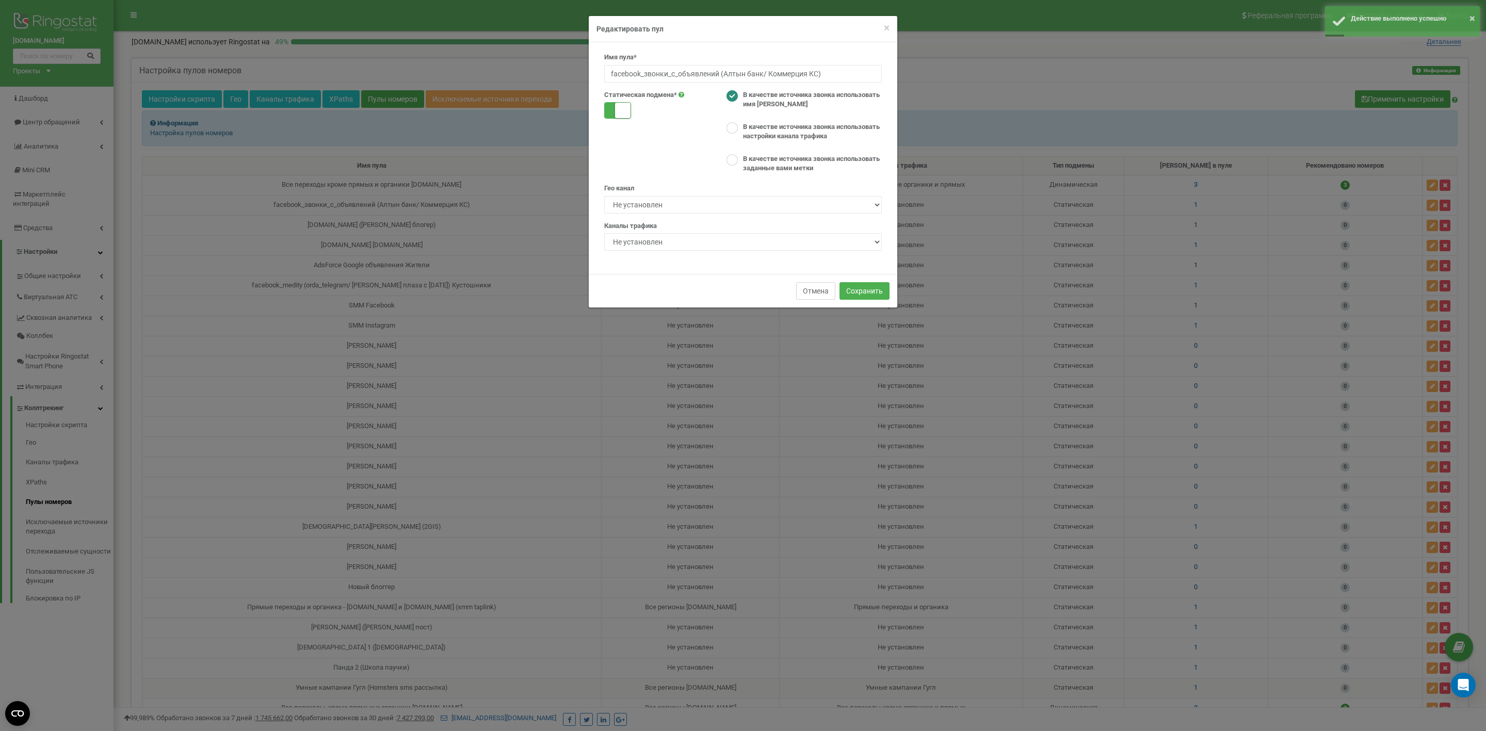
click at [814, 294] on button "Отмена" at bounding box center [815, 291] width 39 height 18
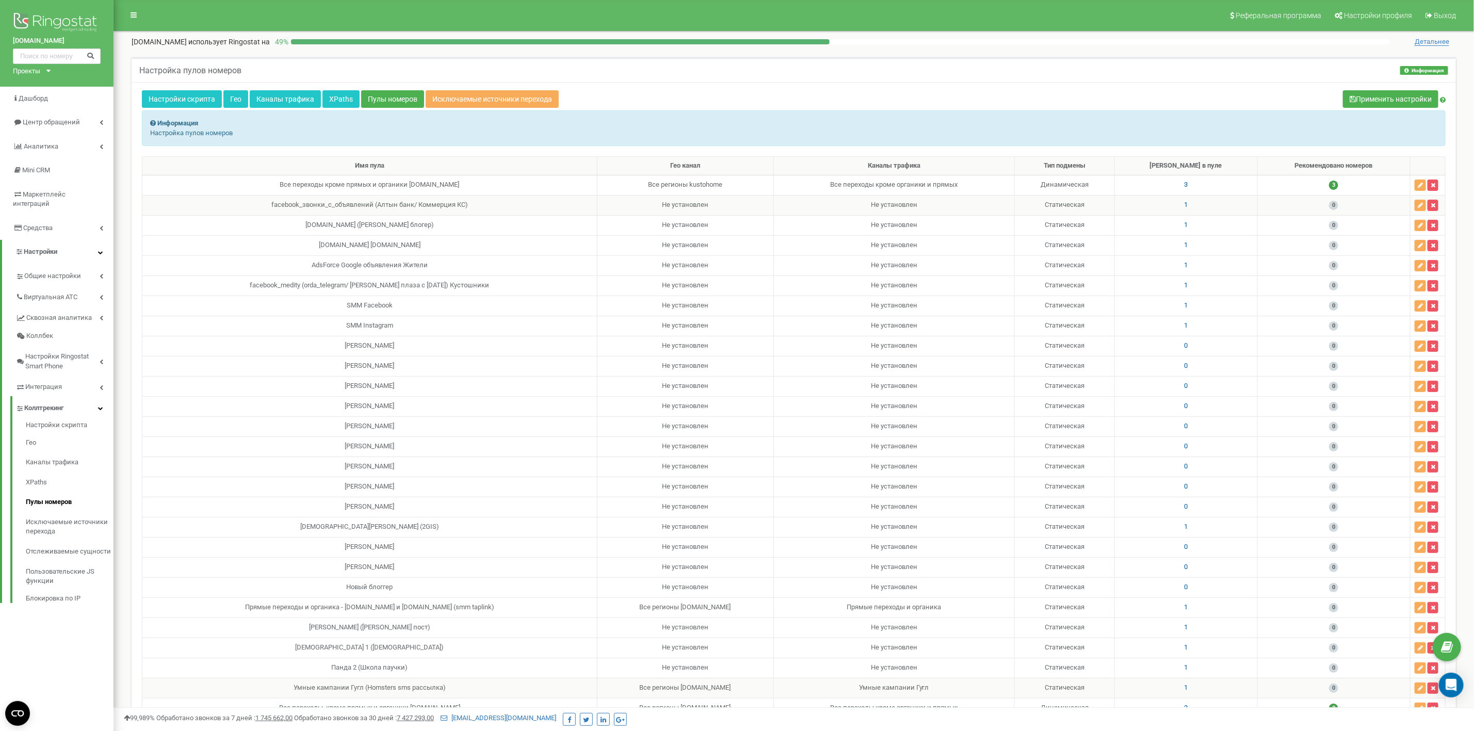
click at [1187, 206] on span "1" at bounding box center [1186, 205] width 4 height 8
drag, startPoint x: 1183, startPoint y: 277, endPoint x: 1127, endPoint y: 279, distance: 56.2
click at [1127, 279] on div "77008369871" at bounding box center [1188, 274] width 153 height 16
copy label "77008369871"
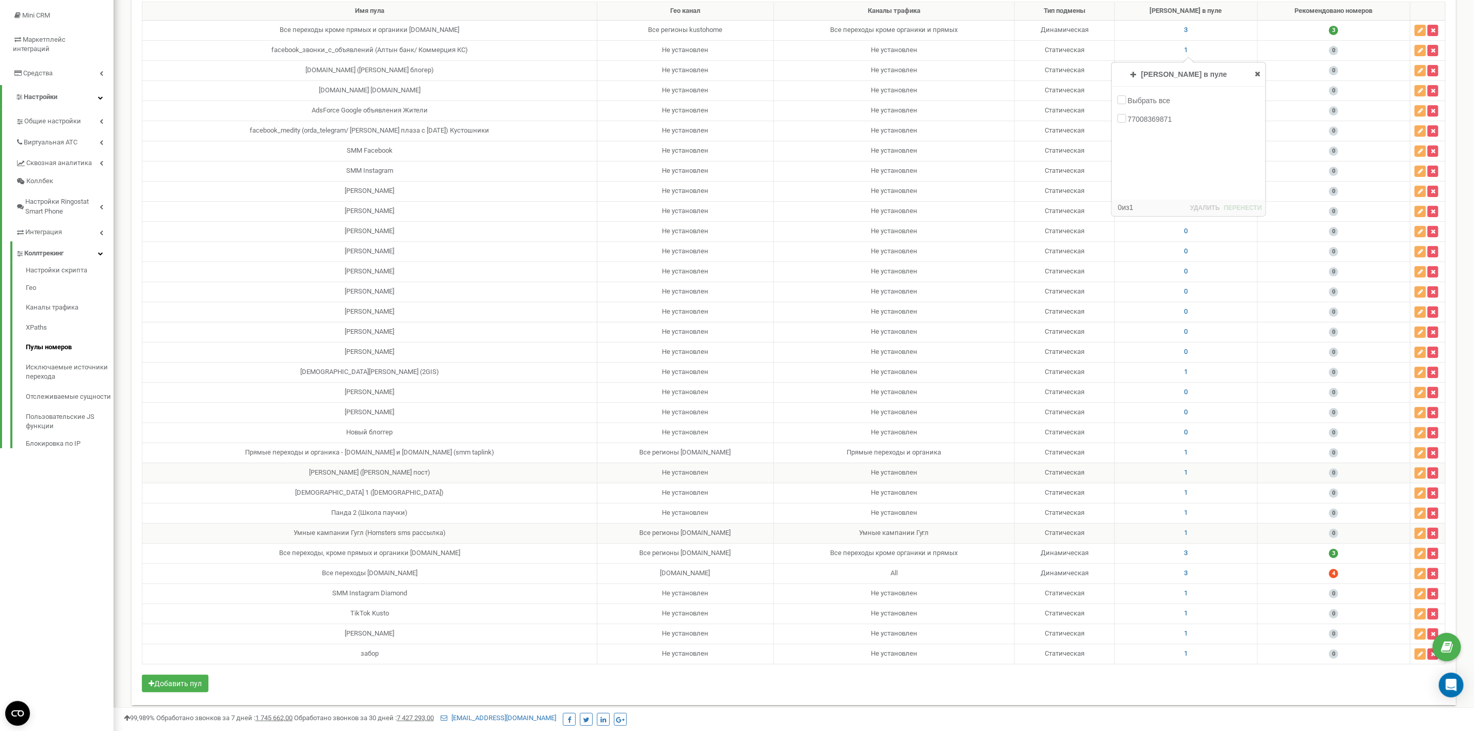
click at [868, 483] on td "Не установлен" at bounding box center [893, 473] width 241 height 20
click at [454, 483] on td "[PERSON_NAME] ([PERSON_NAME] пост)" at bounding box center [369, 473] width 455 height 20
click at [1180, 483] on td "1" at bounding box center [1185, 473] width 143 height 20
click at [1421, 476] on icon "button" at bounding box center [1420, 473] width 5 height 6
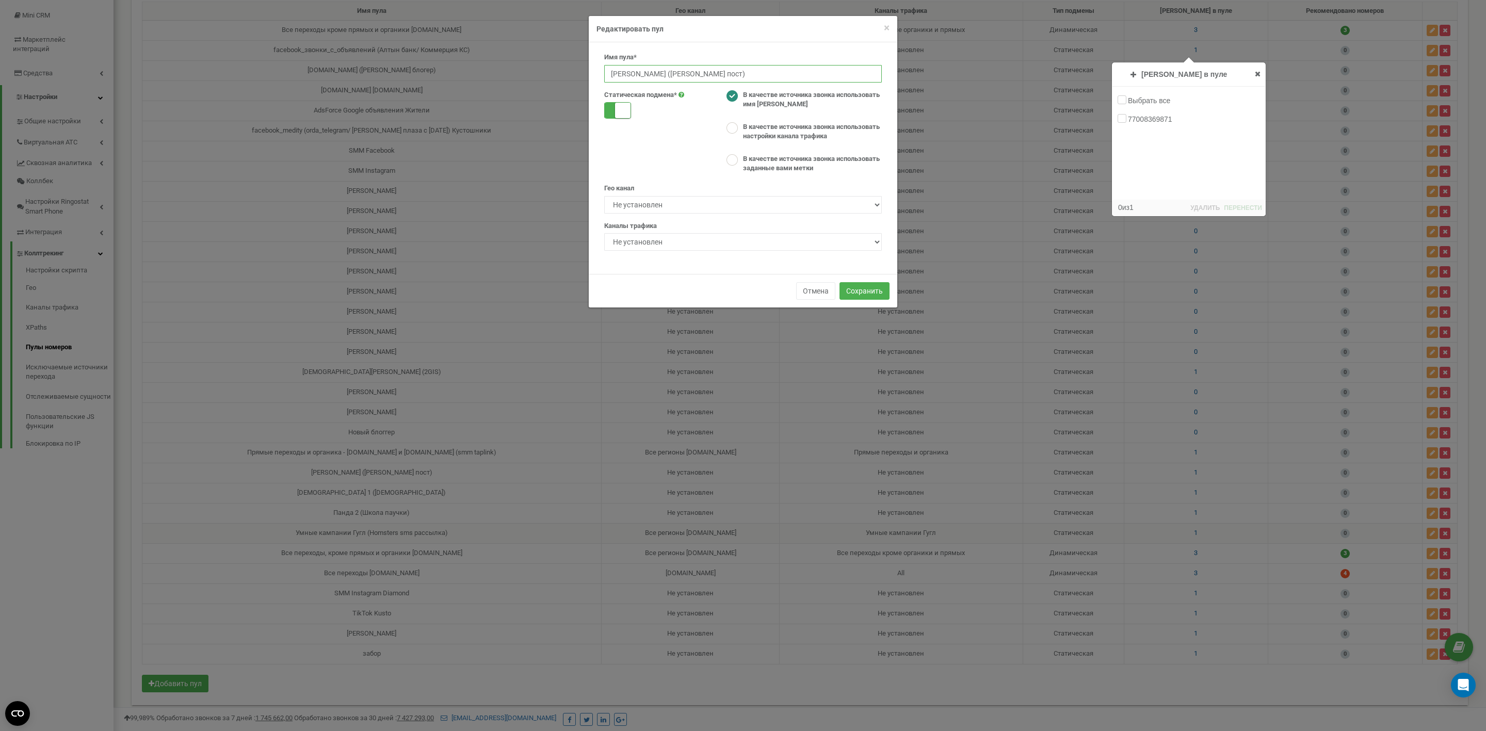
click at [743, 73] on input "[PERSON_NAME] ([PERSON_NAME] пост)" at bounding box center [743, 74] width 278 height 18
click at [724, 73] on input "[PERSON_NAME] ([PERSON_NAME] пост)" at bounding box center [743, 74] width 278 height 18
type input "[PERSON_NAME] ([PERSON_NAME] пост/ [PERSON_NAME] рилсы)"
click at [865, 285] on button "Сохранить" at bounding box center [864, 291] width 50 height 18
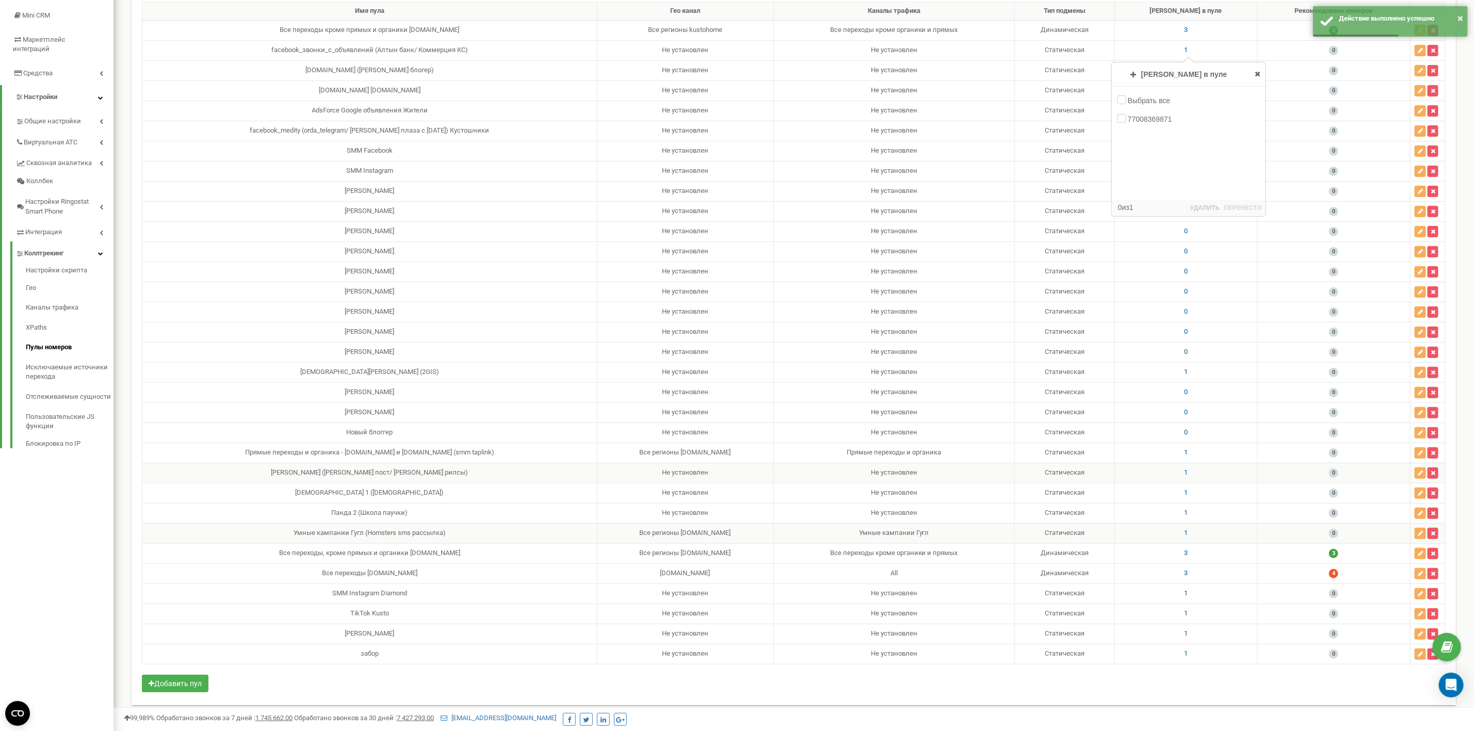
click at [1187, 476] on span "1" at bounding box center [1186, 472] width 4 height 8
drag, startPoint x: 1171, startPoint y: 558, endPoint x: 1130, endPoint y: 558, distance: 41.8
click at [1130, 558] on div "77008368690" at bounding box center [1188, 557] width 153 height 16
copy label "77008368690"
